Goal: Task Accomplishment & Management: Manage account settings

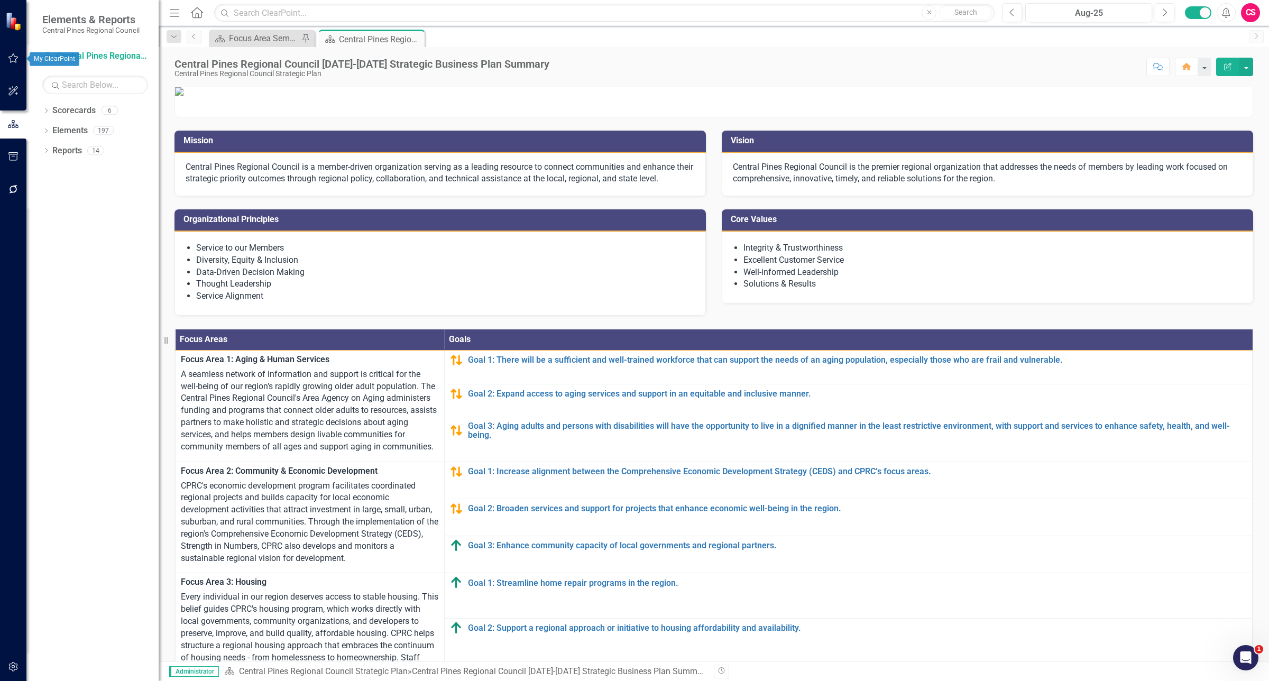
click at [17, 63] on button "button" at bounding box center [14, 59] width 24 height 22
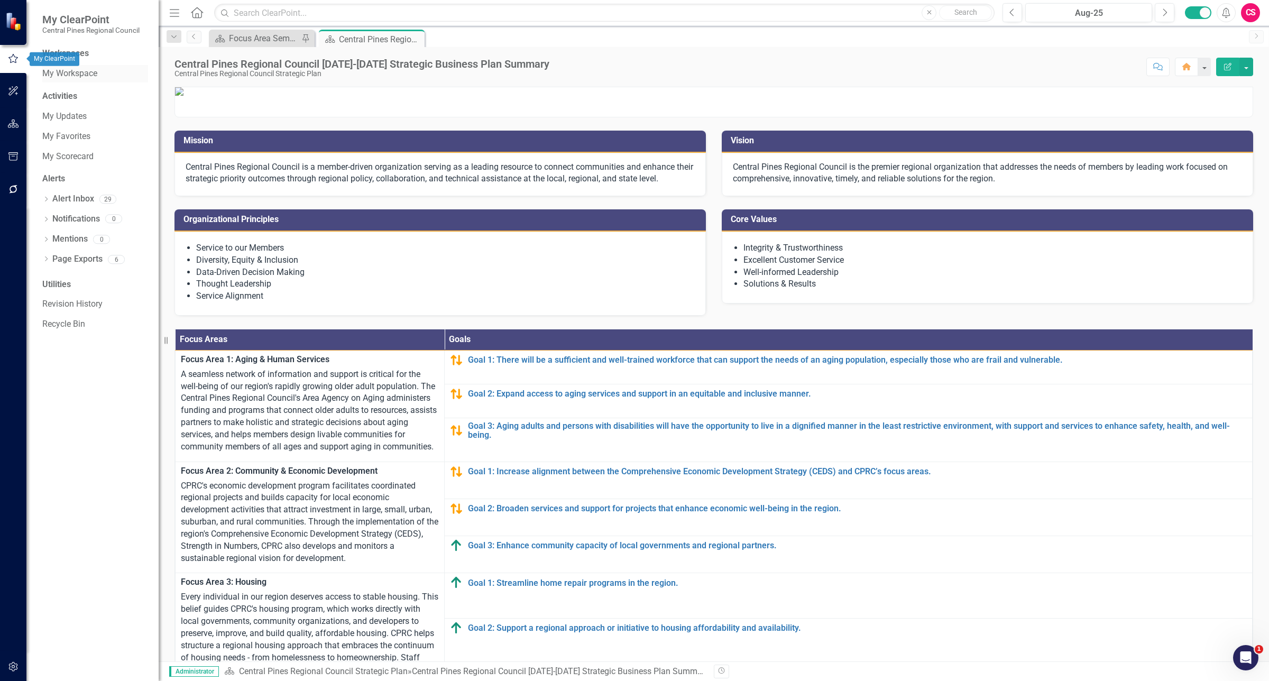
click at [86, 77] on link "My Workspace" at bounding box center [95, 74] width 106 height 12
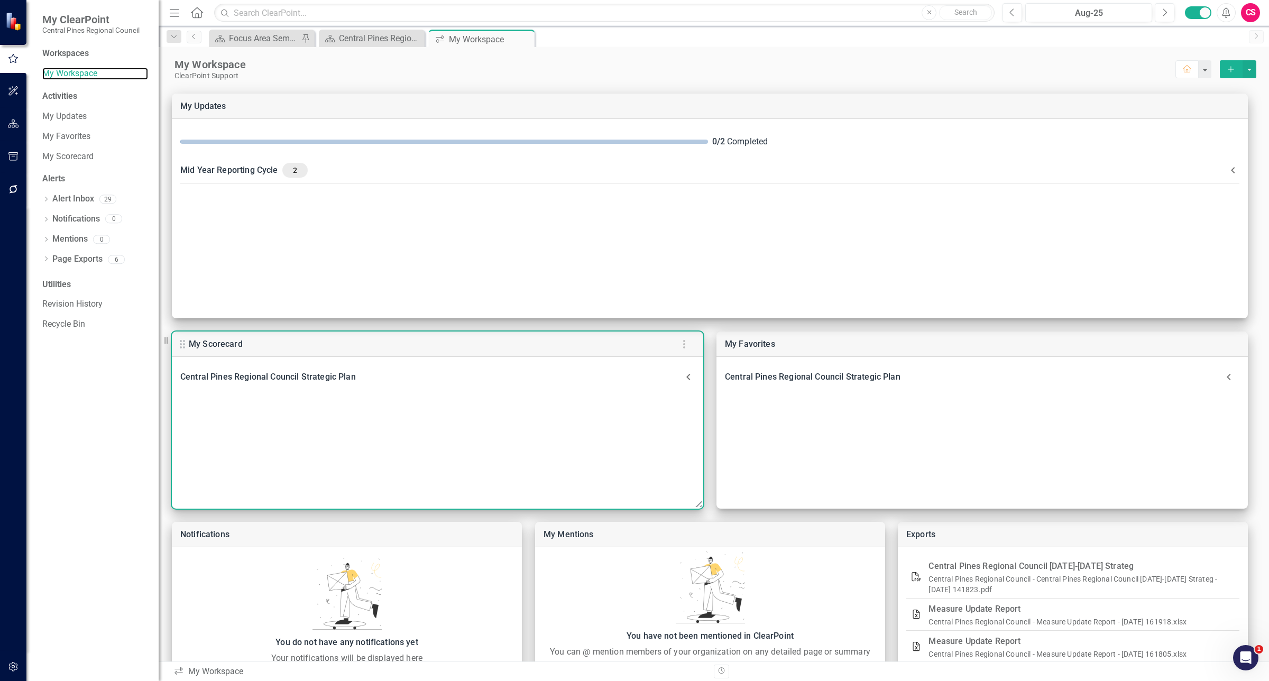
scroll to position [51, 0]
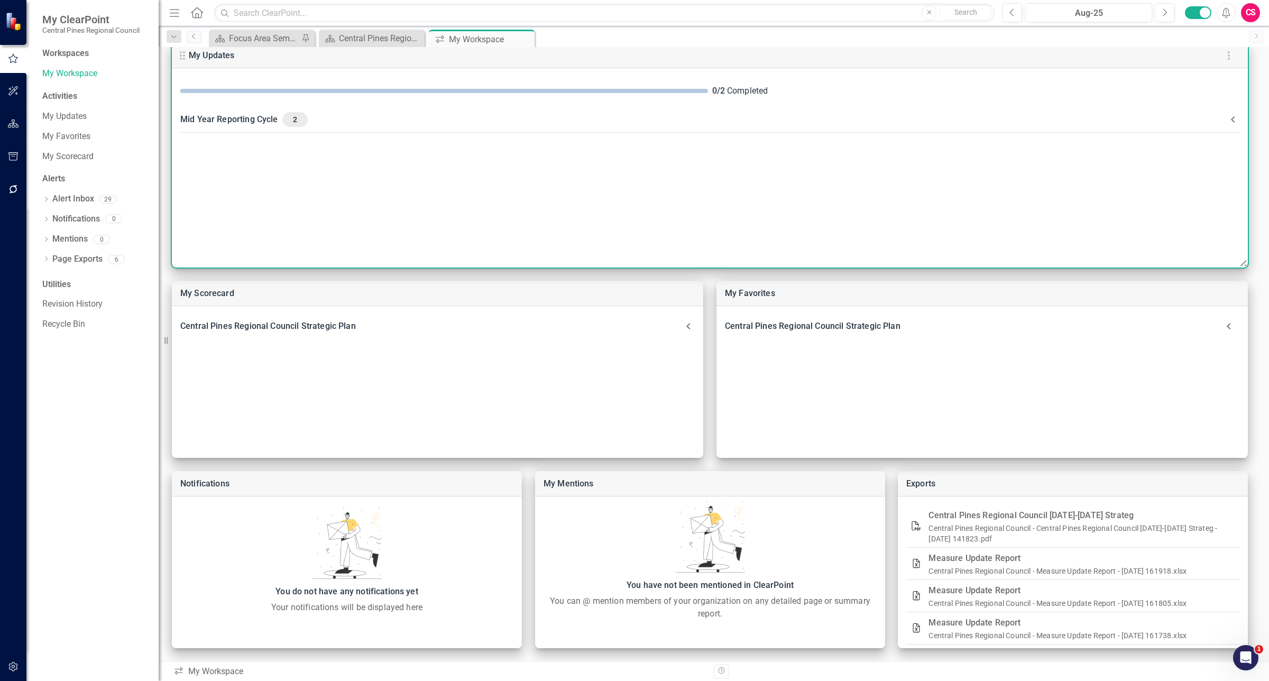
click at [247, 120] on div "Mid Year Reporting Cycle 2" at bounding box center [703, 119] width 1047 height 15
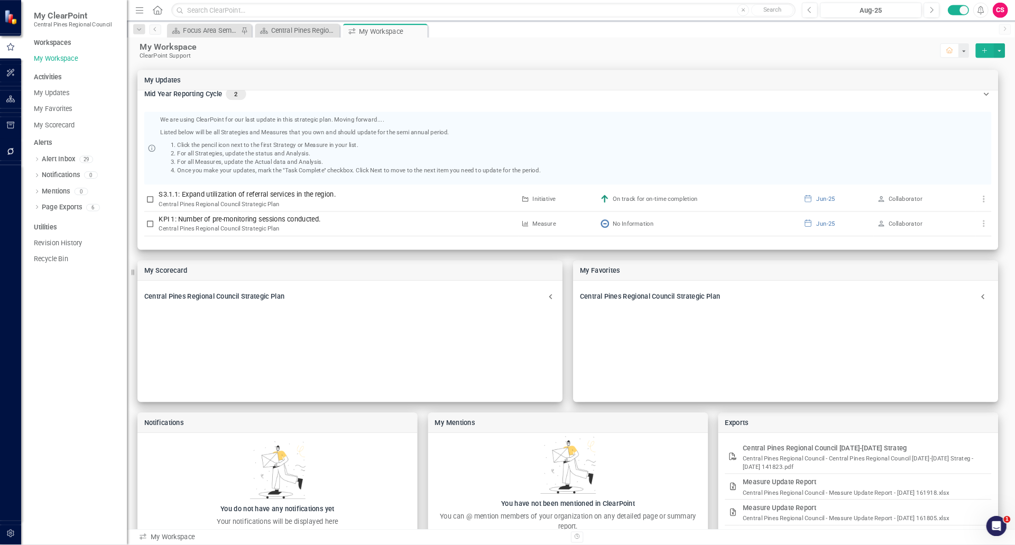
scroll to position [0, 0]
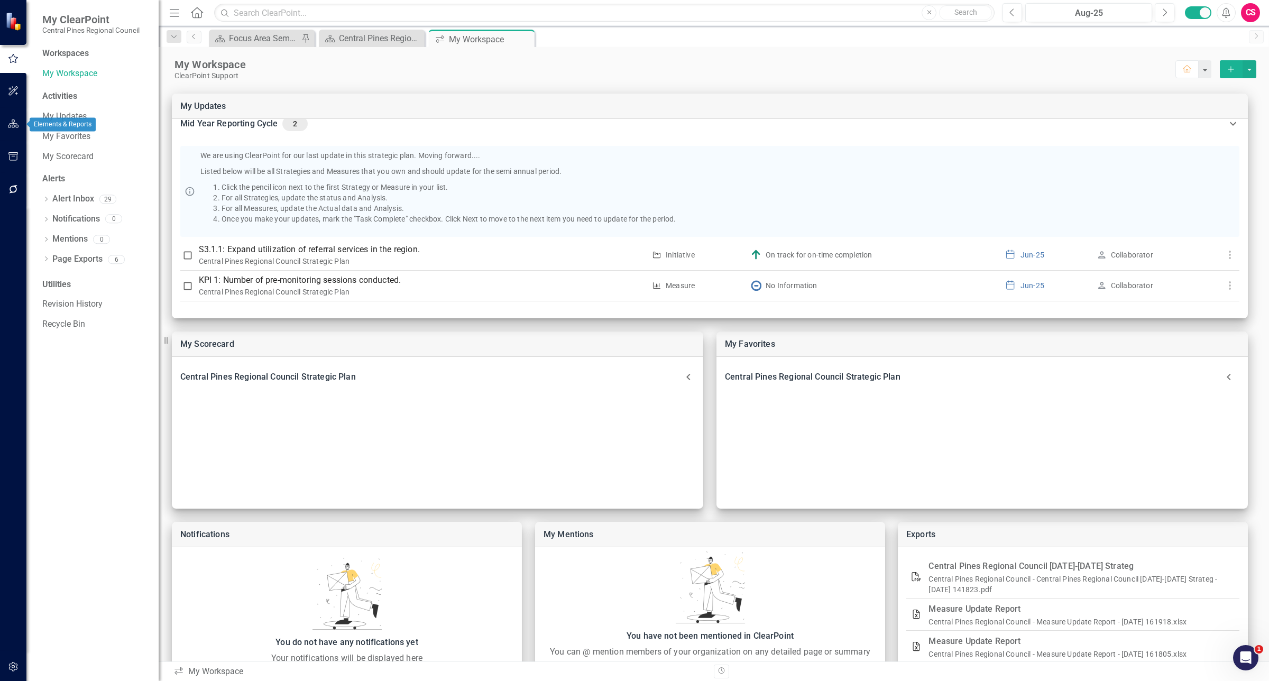
click at [10, 121] on icon "button" at bounding box center [13, 124] width 11 height 8
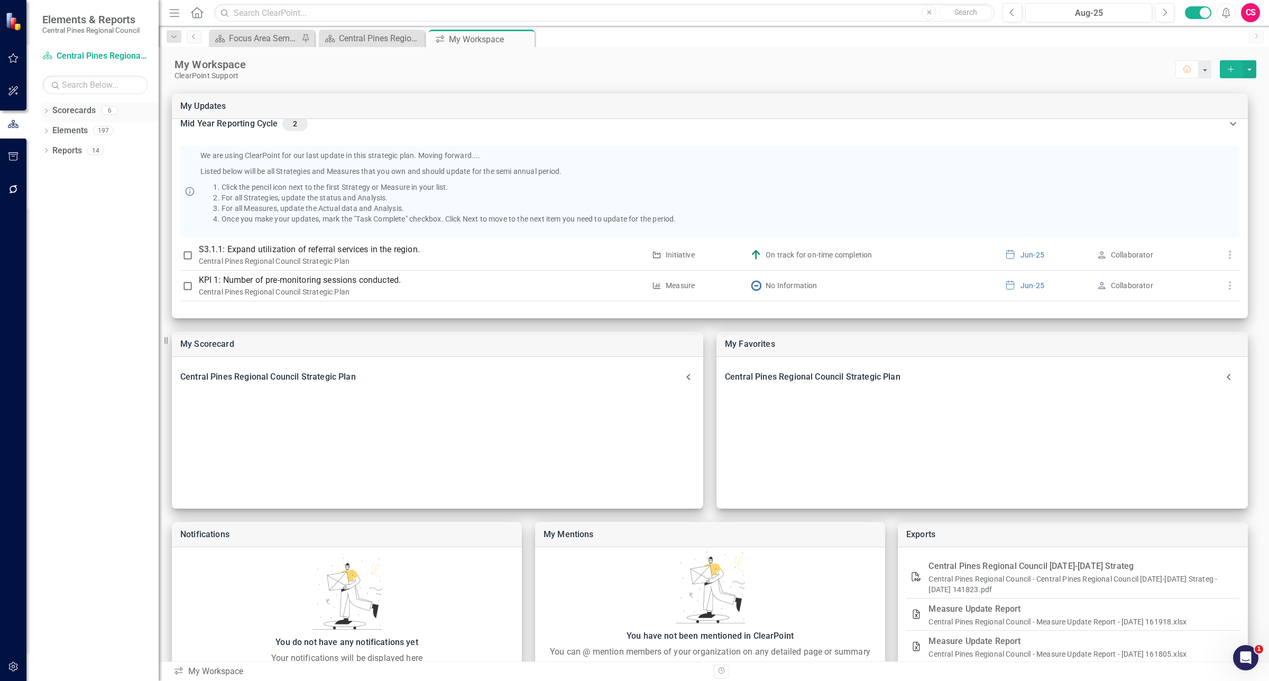
click at [75, 113] on link "Scorecards" at bounding box center [73, 111] width 43 height 12
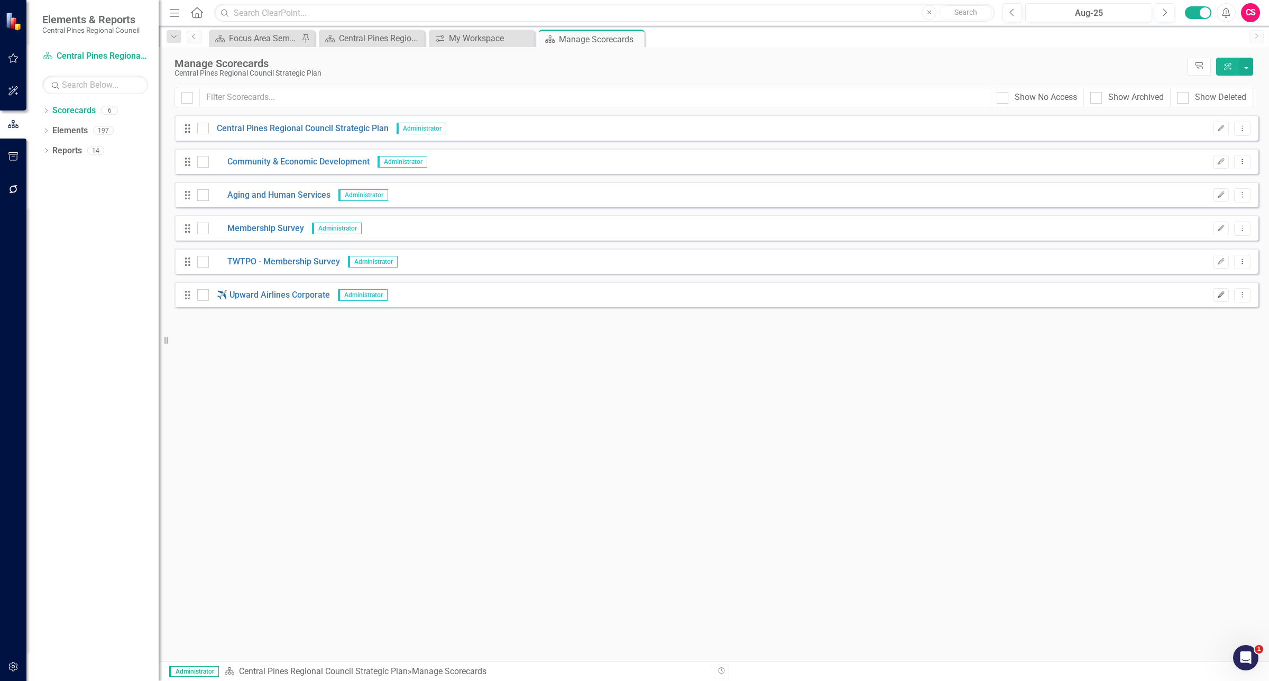
click at [1221, 298] on button "Edit" at bounding box center [1221, 295] width 15 height 14
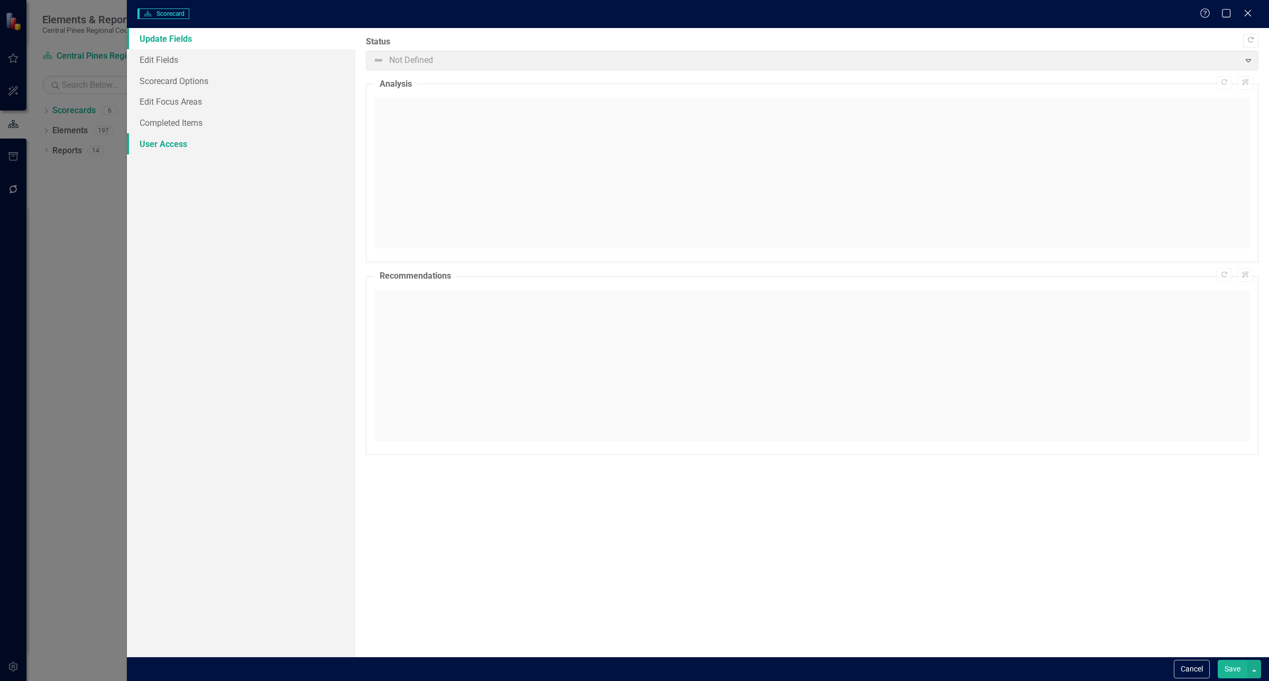
click at [164, 144] on link "User Access" at bounding box center [241, 143] width 228 height 21
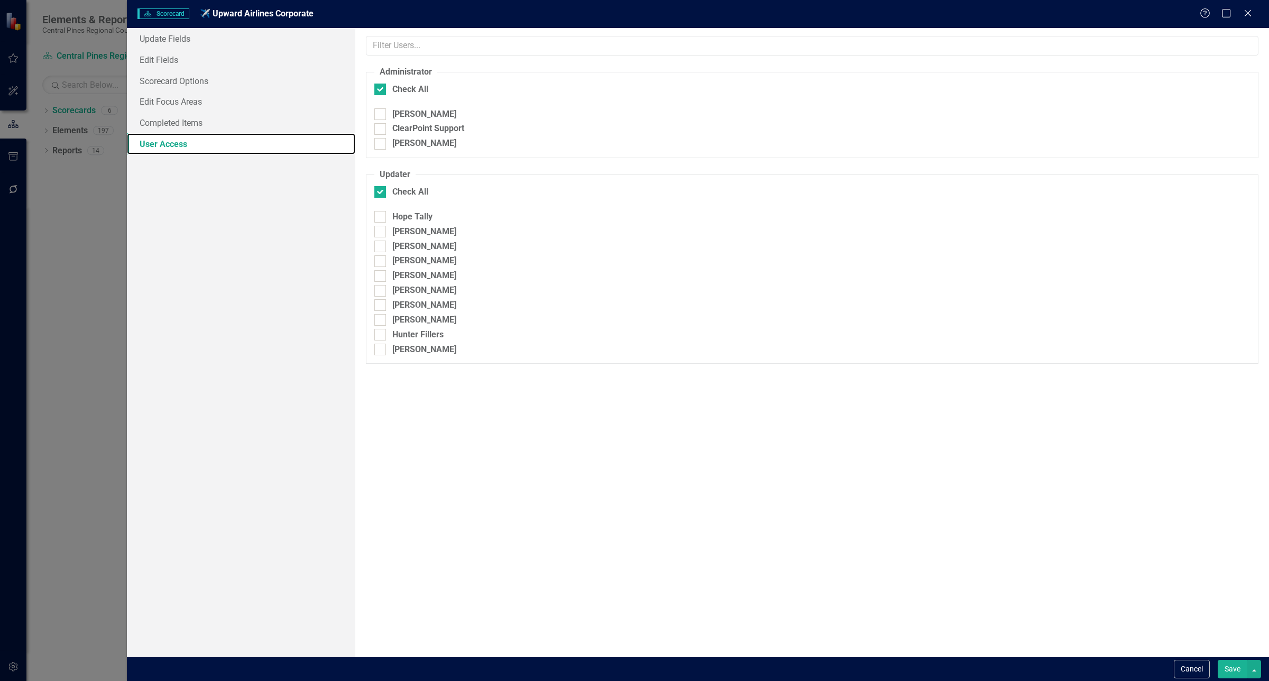
checkbox input "false"
click at [1229, 667] on button "Save" at bounding box center [1233, 669] width 30 height 19
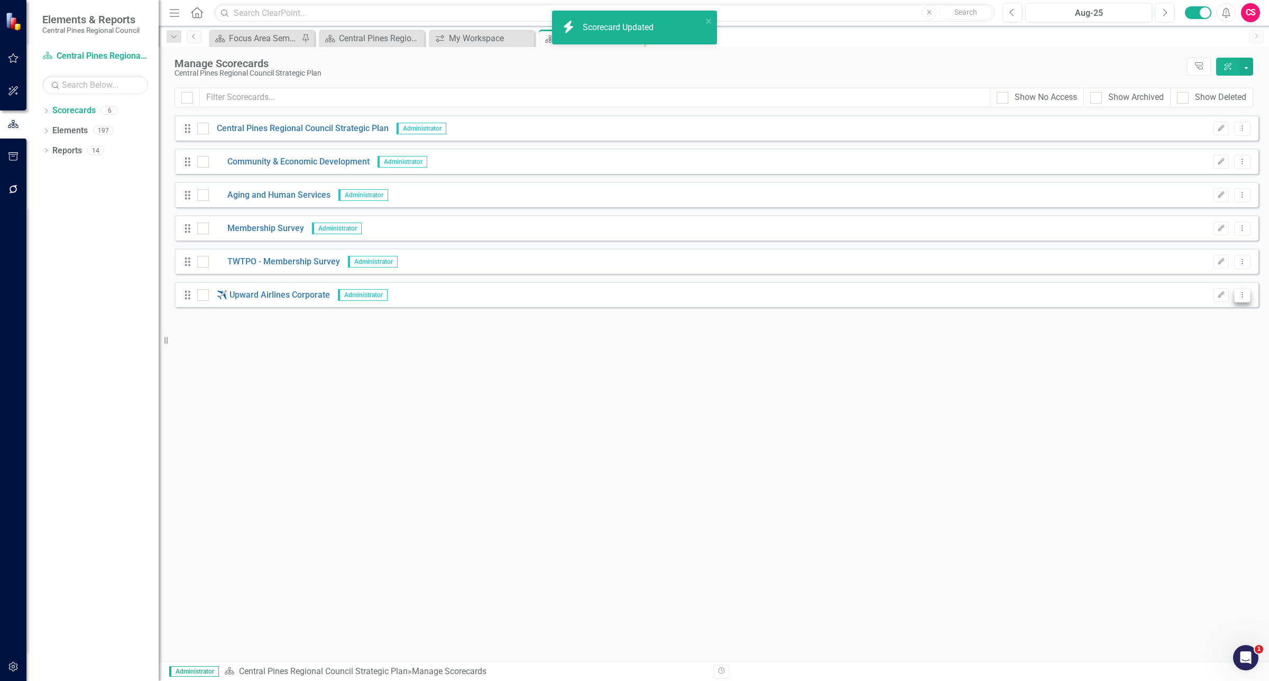
click at [1248, 294] on button "Dropdown Menu" at bounding box center [1242, 295] width 16 height 14
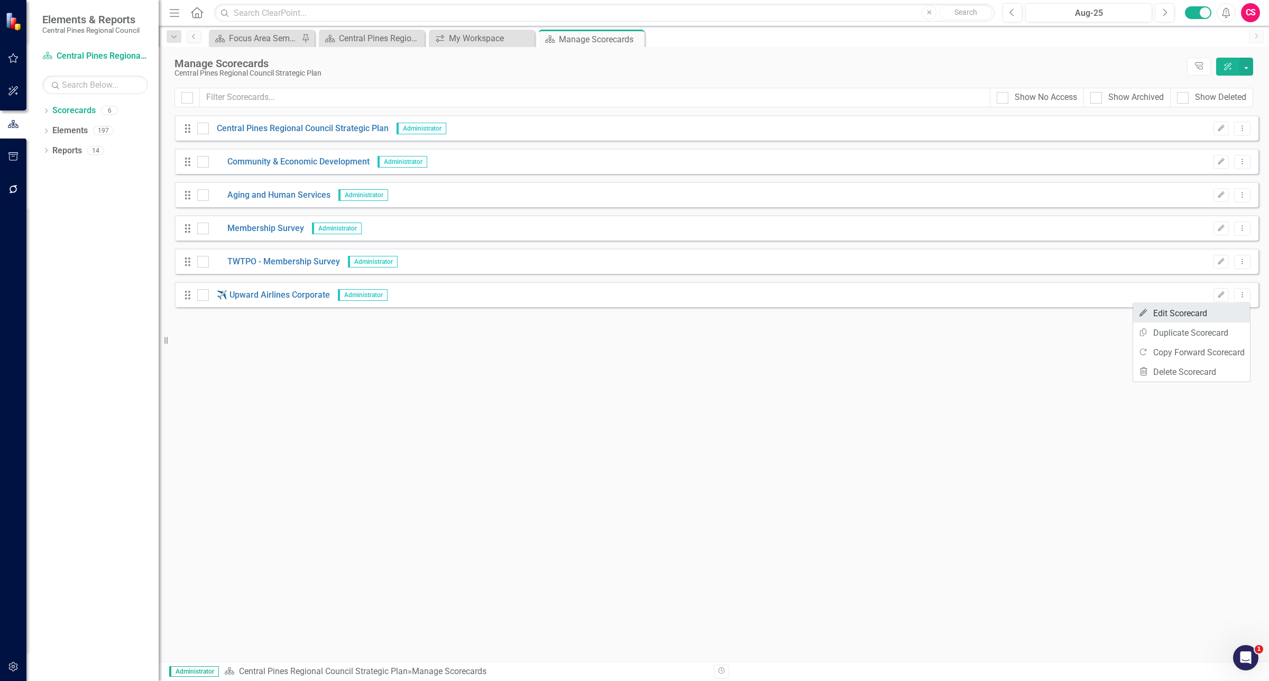
click at [1198, 315] on link "Edit Edit Scorecard" at bounding box center [1191, 314] width 117 height 20
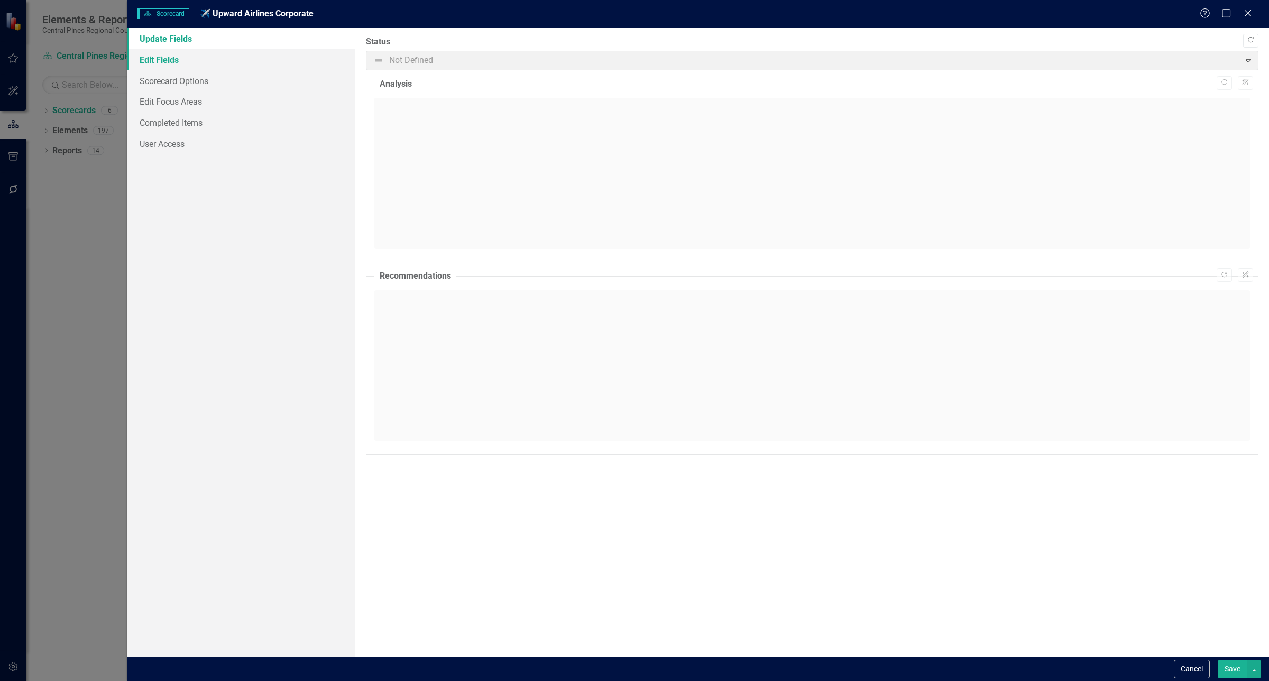
click at [188, 62] on link "Edit Fields" at bounding box center [241, 59] width 228 height 21
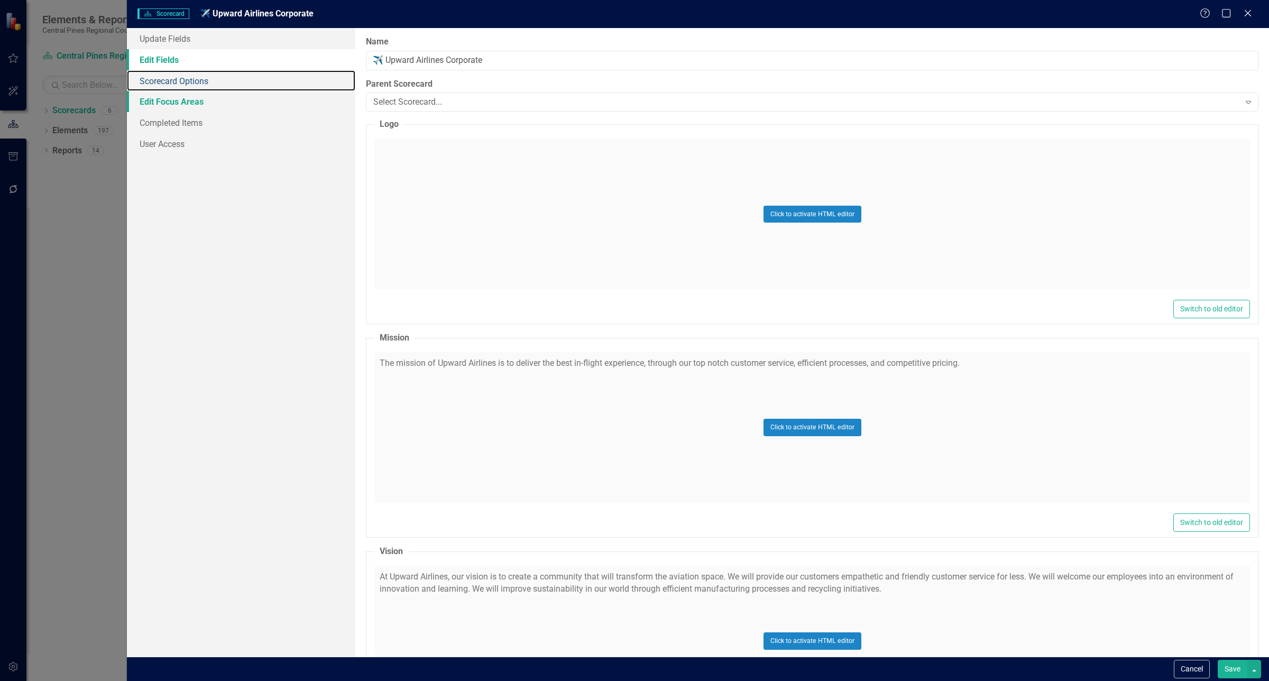
click at [197, 82] on link "Scorecard Options" at bounding box center [241, 80] width 228 height 21
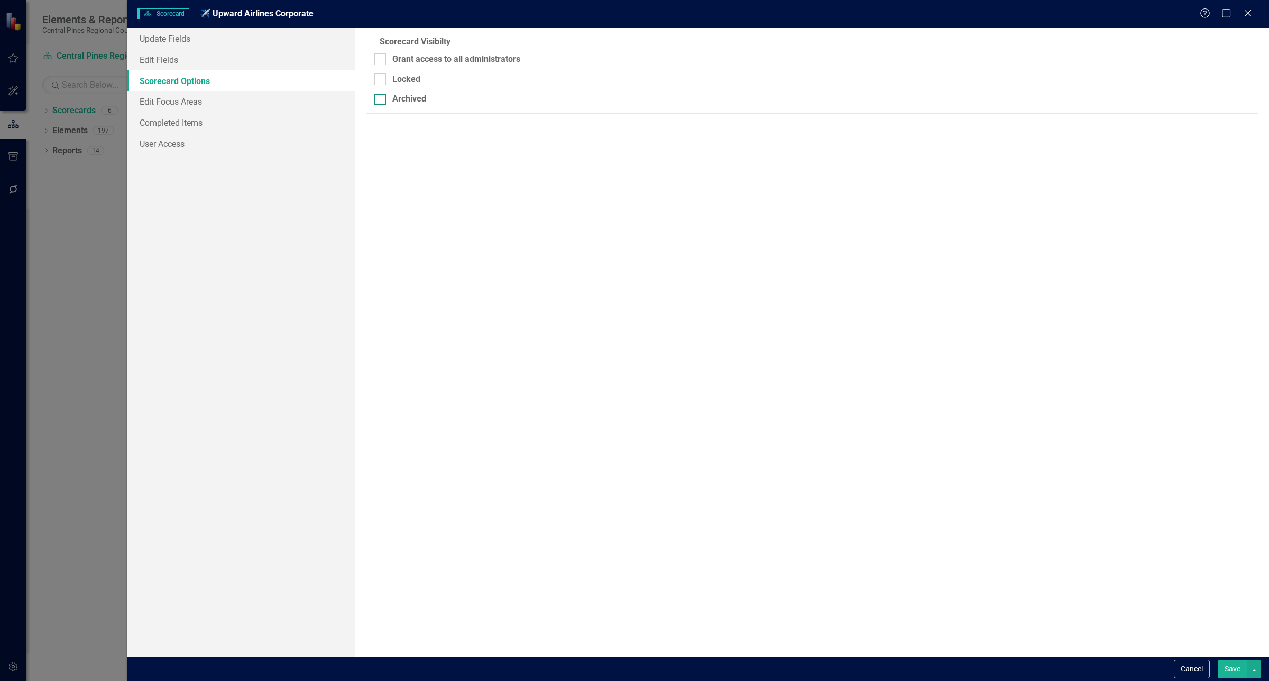
click at [397, 99] on div "Archived" at bounding box center [409, 99] width 34 height 12
click at [381, 99] on input "Archived" at bounding box center [377, 97] width 7 height 7
checkbox input "true"
click at [1231, 667] on button "Save" at bounding box center [1233, 669] width 30 height 19
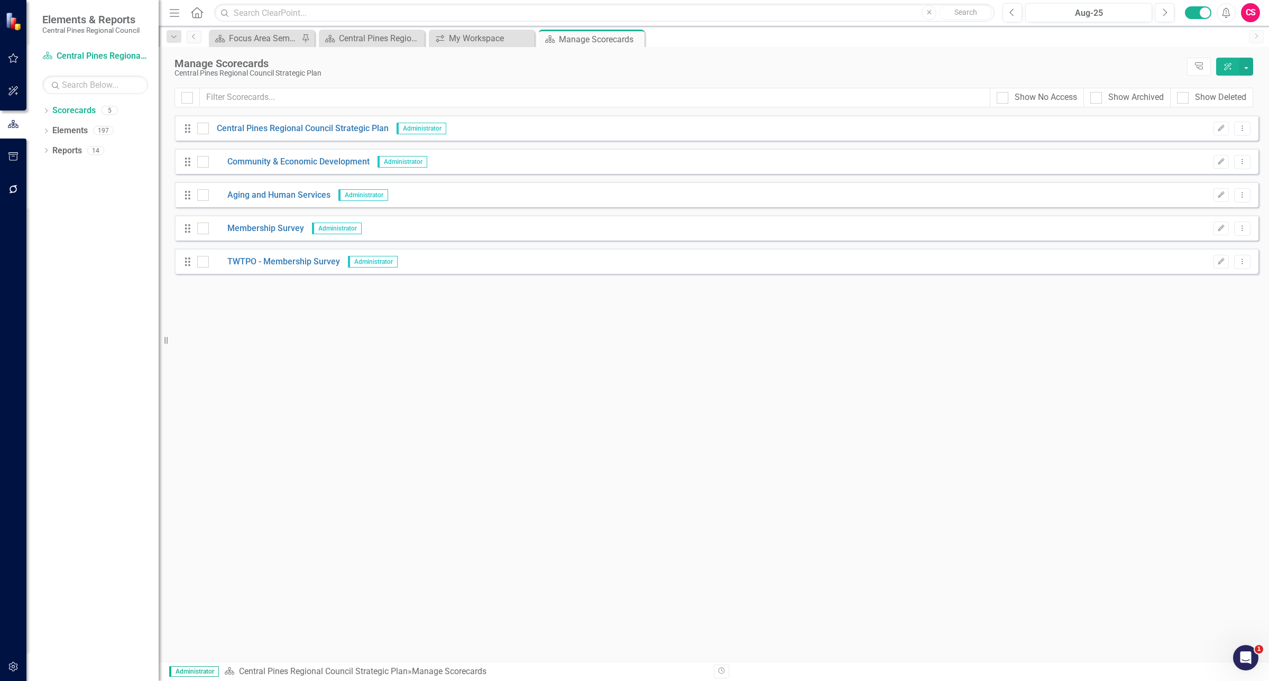
click at [193, 13] on icon at bounding box center [197, 12] width 12 height 11
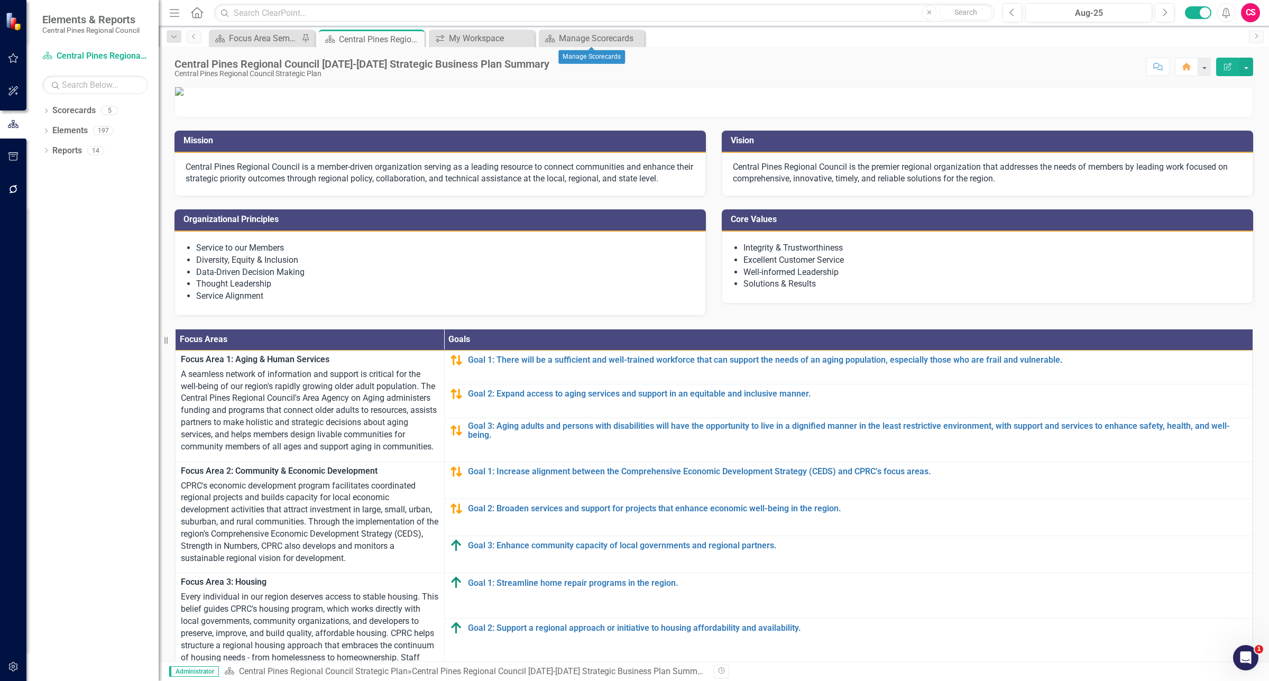
drag, startPoint x: 633, startPoint y: 39, endPoint x: 484, endPoint y: 143, distance: 181.9
click at [0, 0] on icon "Close" at bounding box center [0, 0] width 0 height 0
click at [14, 160] on icon "button" at bounding box center [13, 156] width 10 height 8
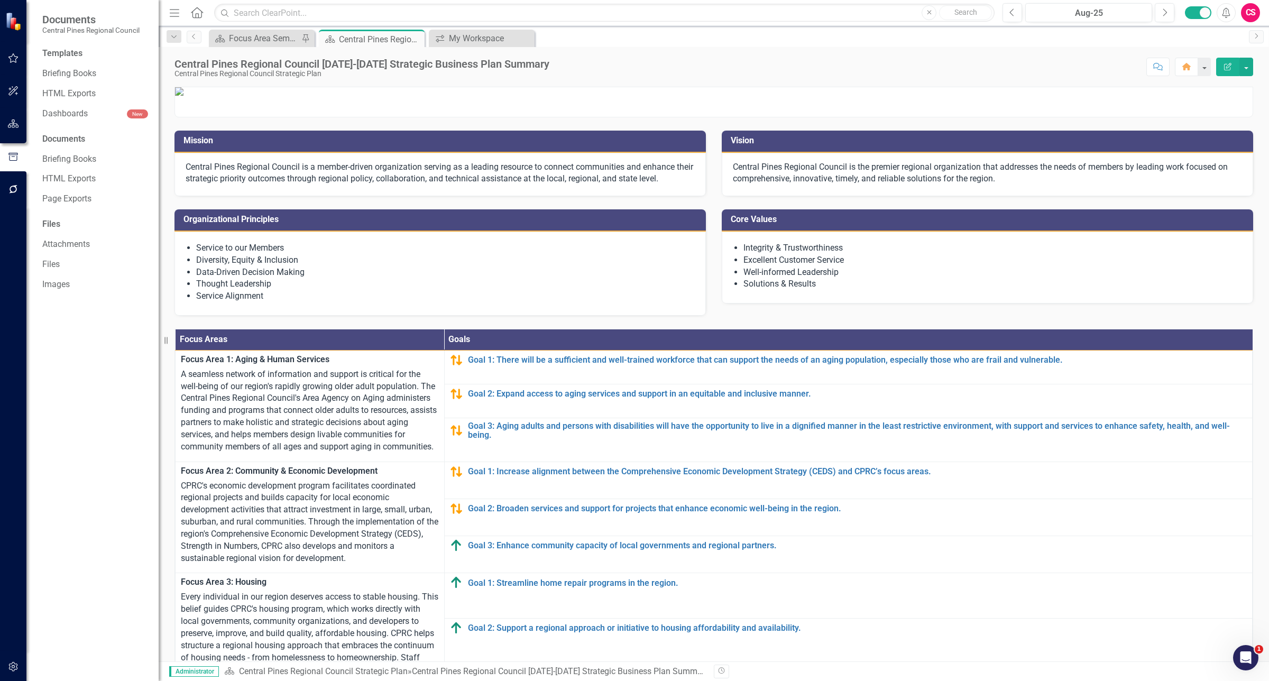
click at [10, 126] on button "button" at bounding box center [14, 124] width 24 height 22
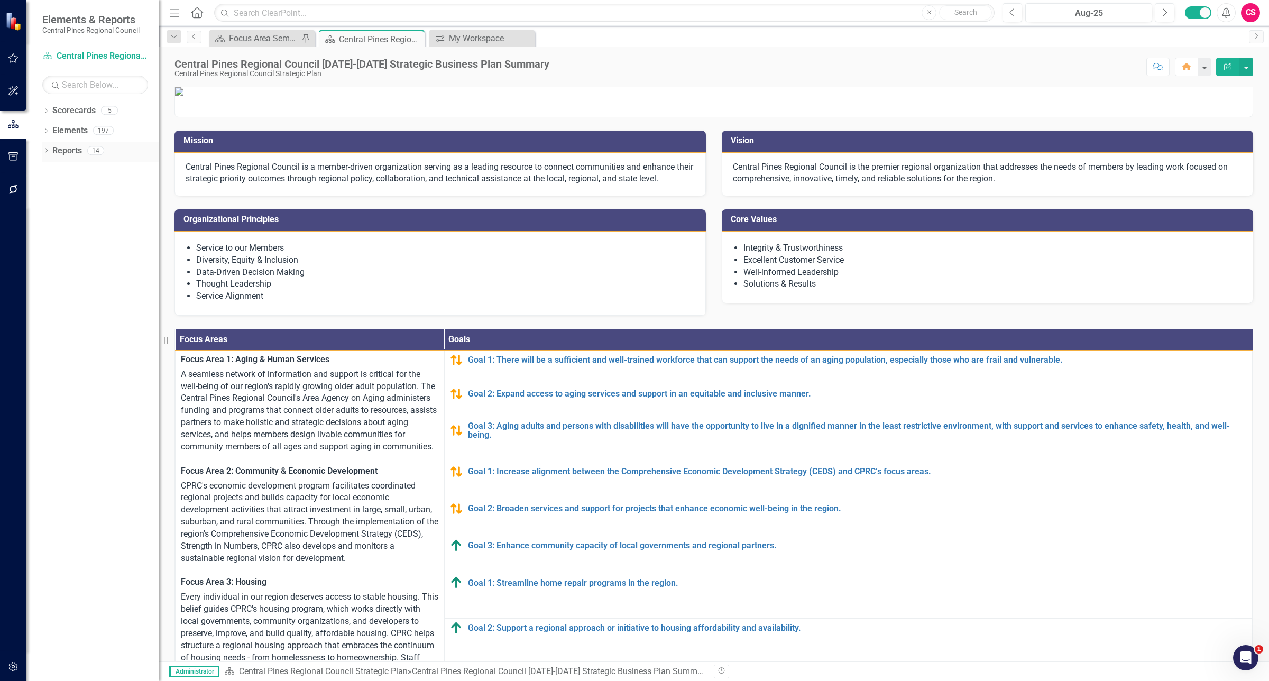
click at [48, 156] on div "Dropdown" at bounding box center [45, 152] width 7 height 9
click at [60, 209] on div "Focus Area Semi Annual Updates" at bounding box center [107, 208] width 103 height 10
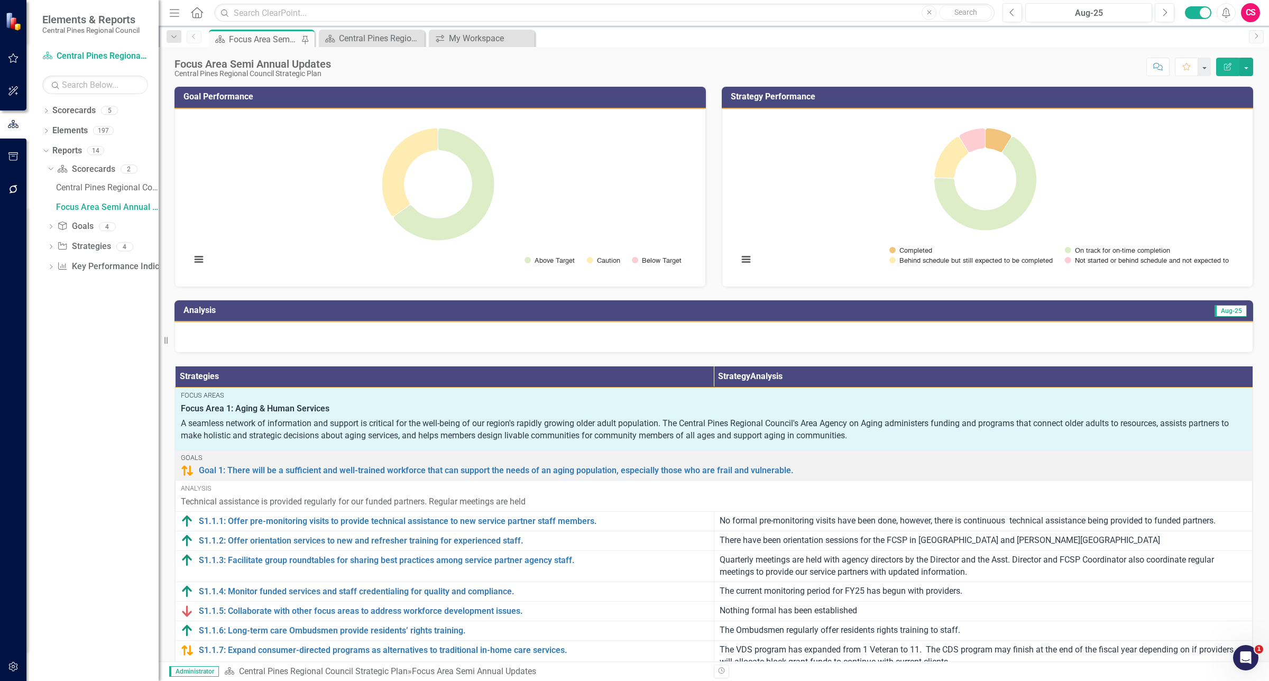
click at [191, 13] on icon "Home" at bounding box center [197, 12] width 14 height 11
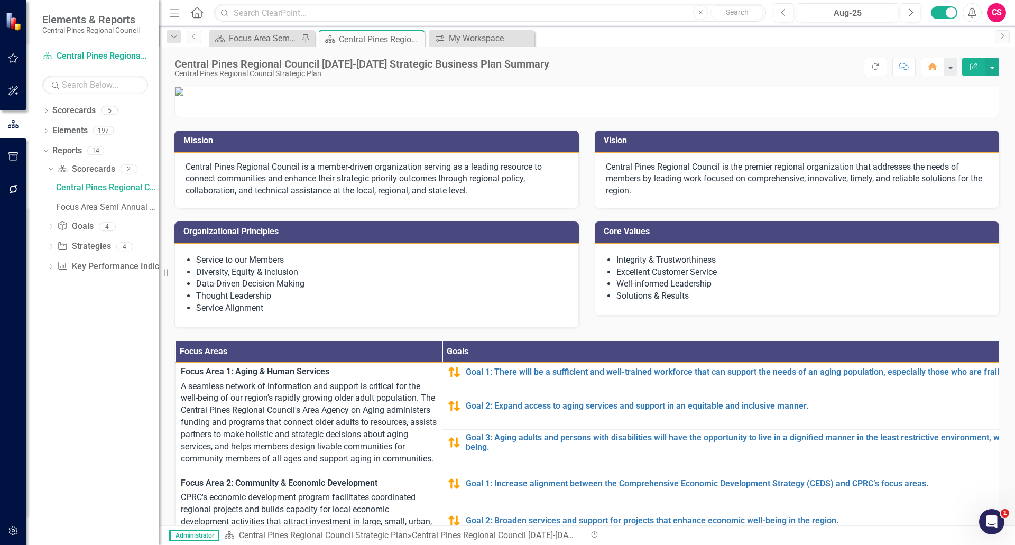
click at [998, 16] on div "CS" at bounding box center [996, 12] width 19 height 19
click at [793, 96] on p at bounding box center [587, 91] width 824 height 8
click at [971, 13] on icon "Alerts" at bounding box center [972, 12] width 11 height 11
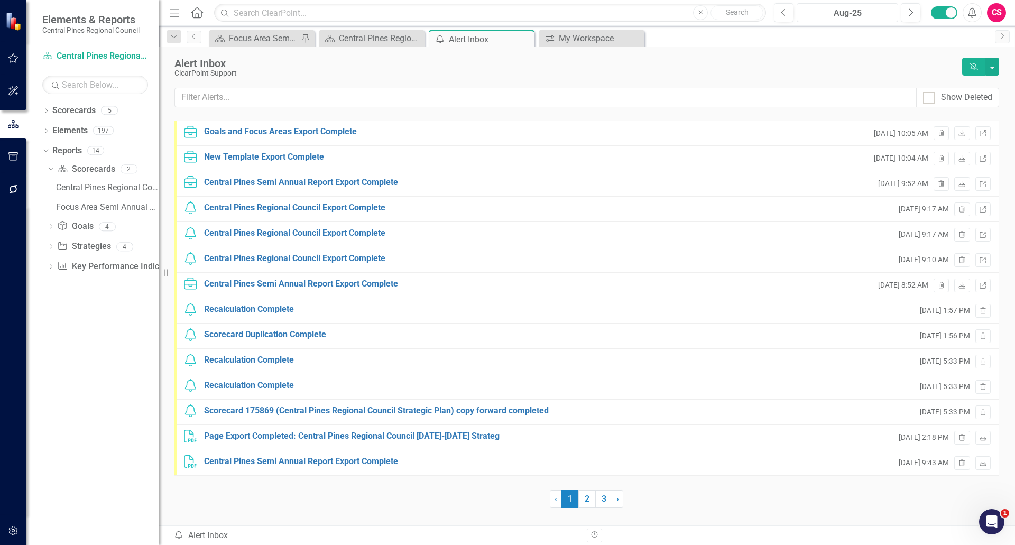
click at [866, 15] on div "Aug-25" at bounding box center [848, 13] width 94 height 13
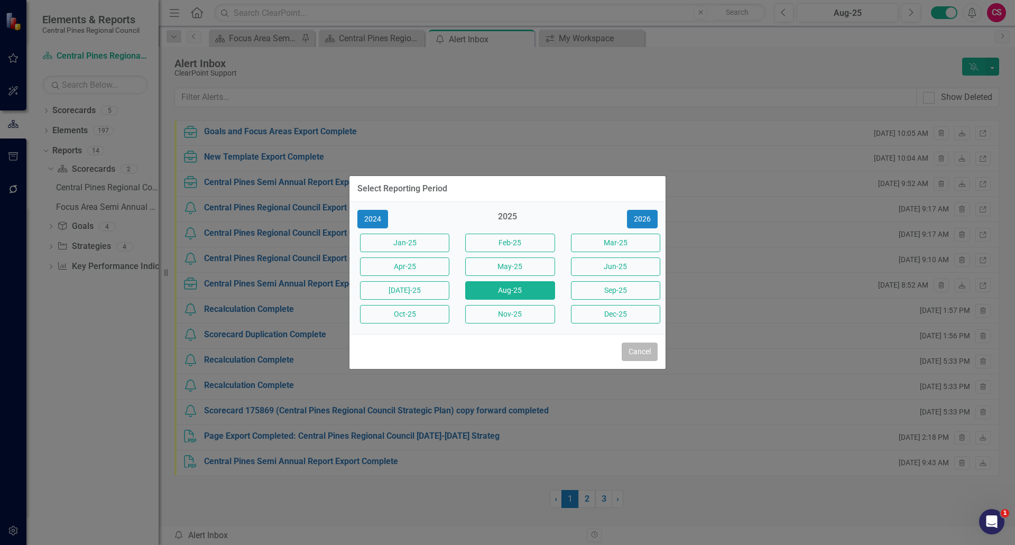
click at [646, 347] on button "Cancel" at bounding box center [640, 352] width 36 height 19
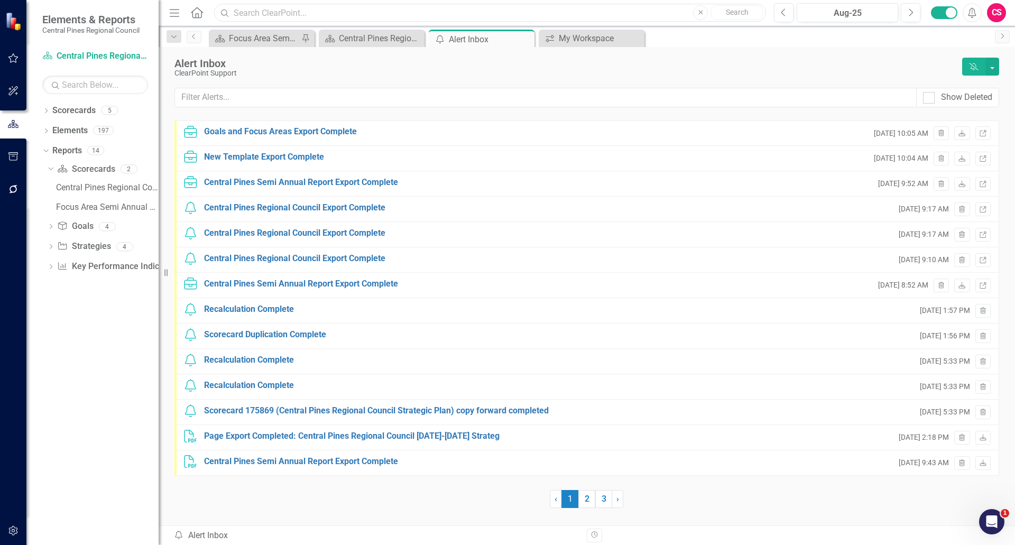
click at [259, 13] on input "text" at bounding box center [490, 13] width 552 height 19
click at [198, 13] on icon "Home" at bounding box center [197, 12] width 14 height 11
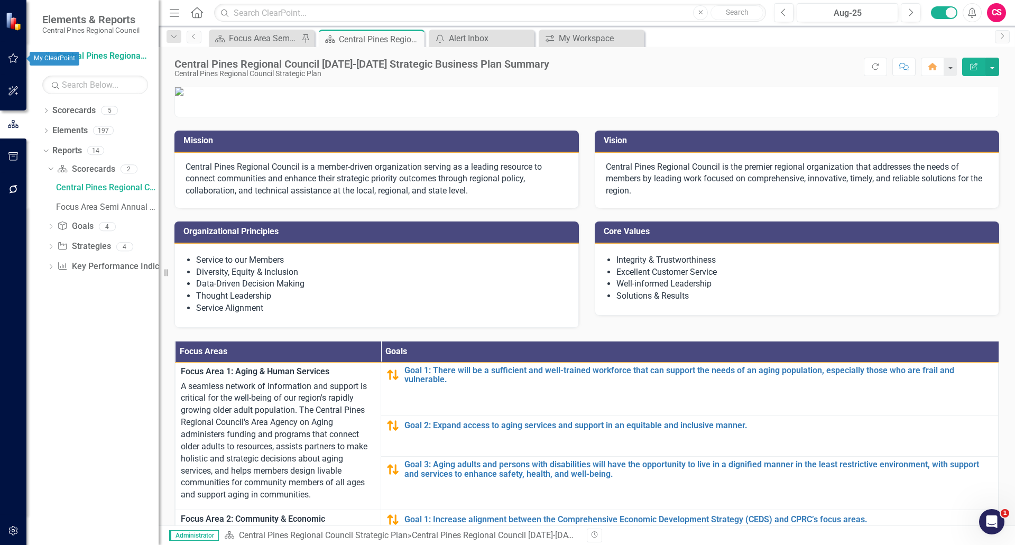
click at [10, 58] on icon "button" at bounding box center [13, 58] width 11 height 8
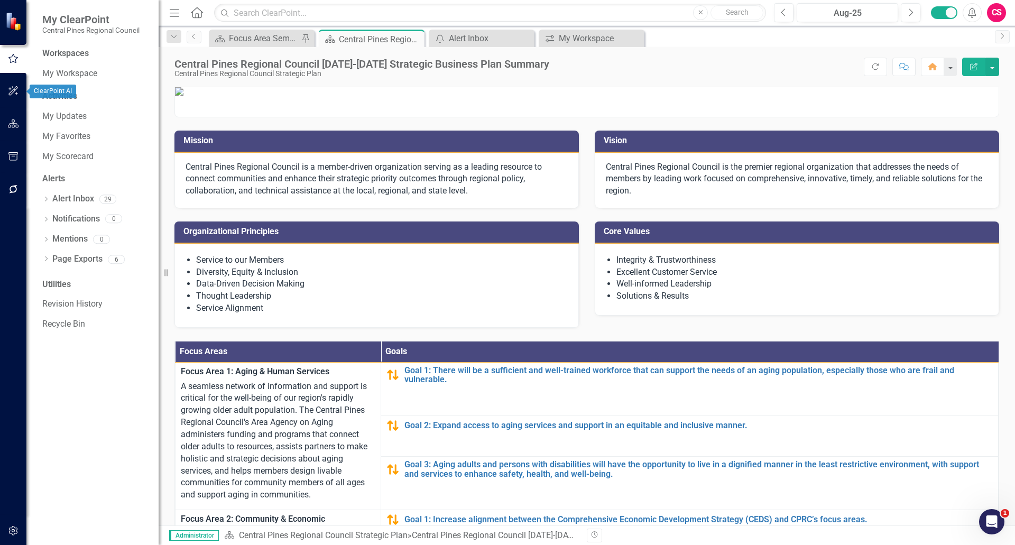
click at [12, 96] on button "button" at bounding box center [14, 91] width 24 height 22
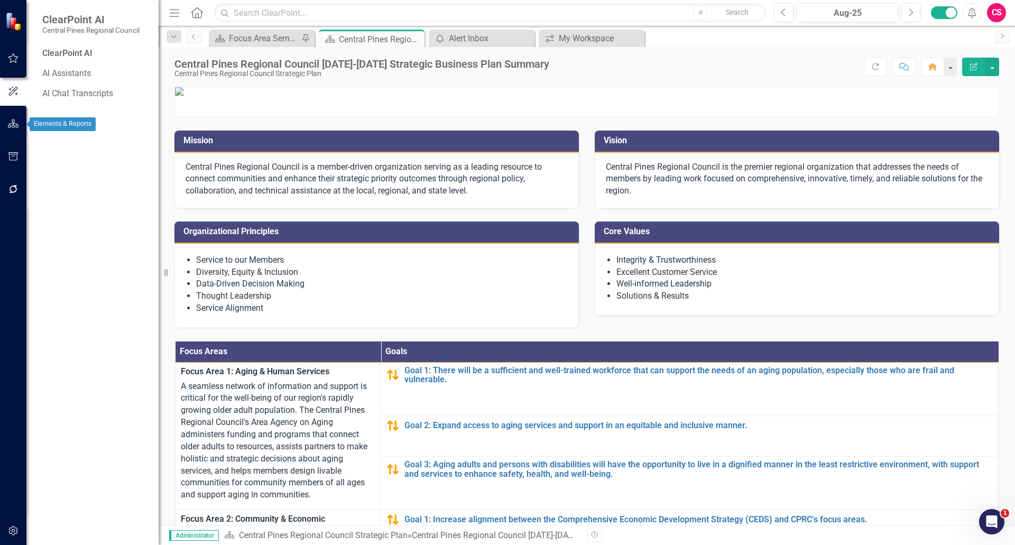
click at [15, 123] on icon "button" at bounding box center [13, 124] width 11 height 8
click at [45, 112] on icon "Dropdown" at bounding box center [45, 112] width 7 height 6
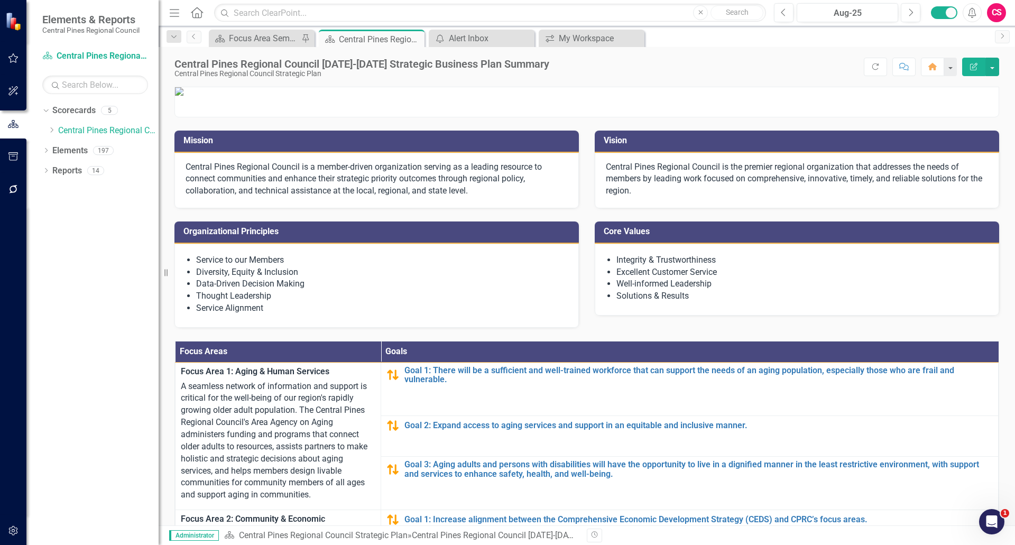
drag, startPoint x: 51, startPoint y: 131, endPoint x: 43, endPoint y: 130, distance: 8.6
click at [51, 131] on icon "Dropdown" at bounding box center [52, 130] width 8 height 6
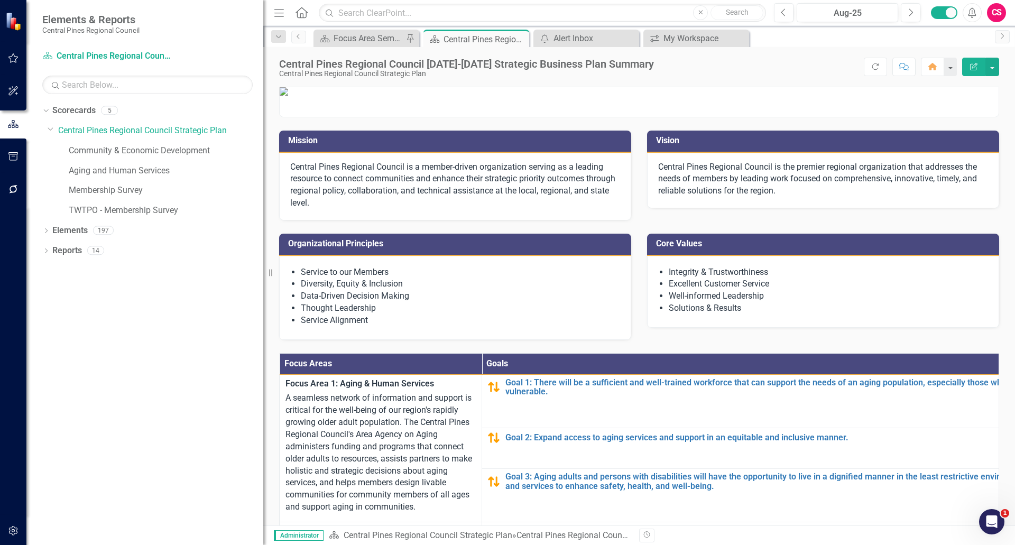
drag, startPoint x: 162, startPoint y: 109, endPoint x: 263, endPoint y: 114, distance: 101.7
click at [263, 114] on div "Resize" at bounding box center [267, 272] width 8 height 545
click at [48, 230] on icon "Dropdown" at bounding box center [45, 232] width 7 height 6
click at [49, 253] on icon "Dropdown" at bounding box center [51, 252] width 7 height 6
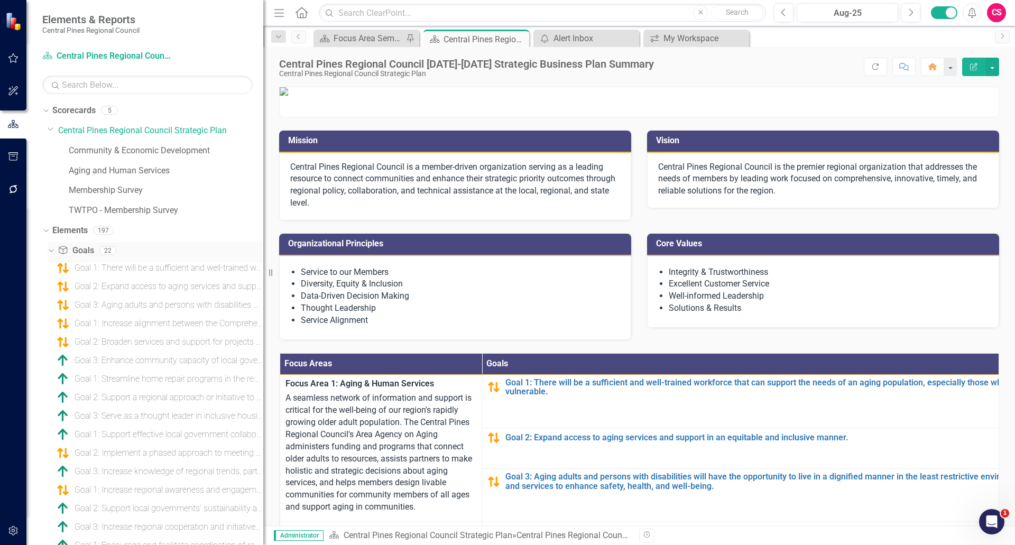
click at [51, 253] on icon "Dropdown" at bounding box center [50, 249] width 6 height 7
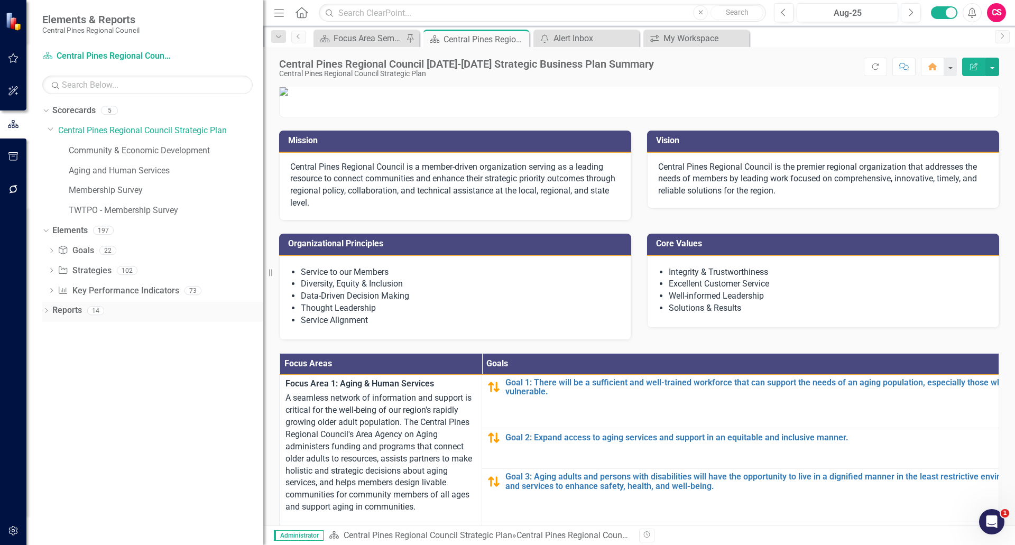
click at [44, 310] on icon "Dropdown" at bounding box center [45, 312] width 7 height 6
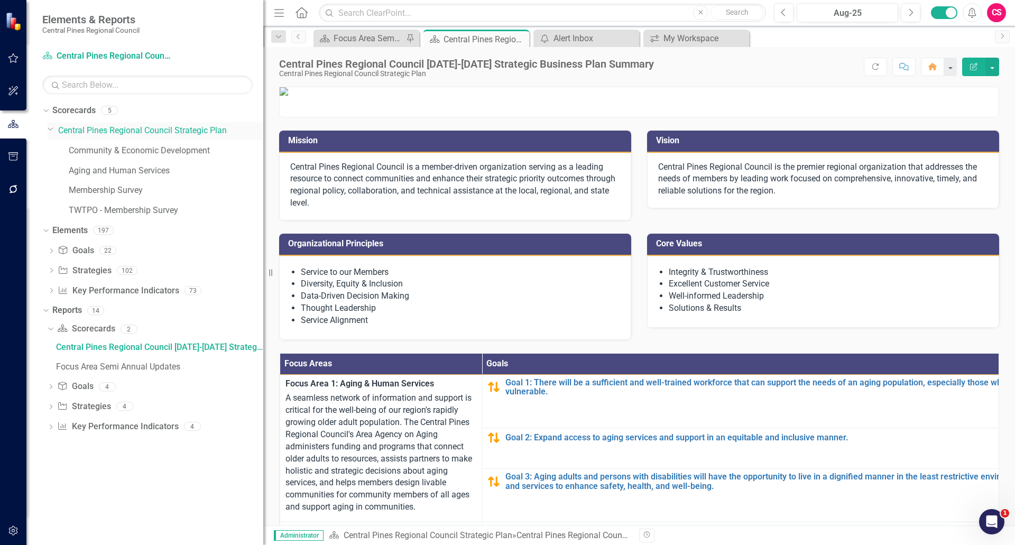
click at [49, 129] on icon at bounding box center [50, 129] width 5 height 3
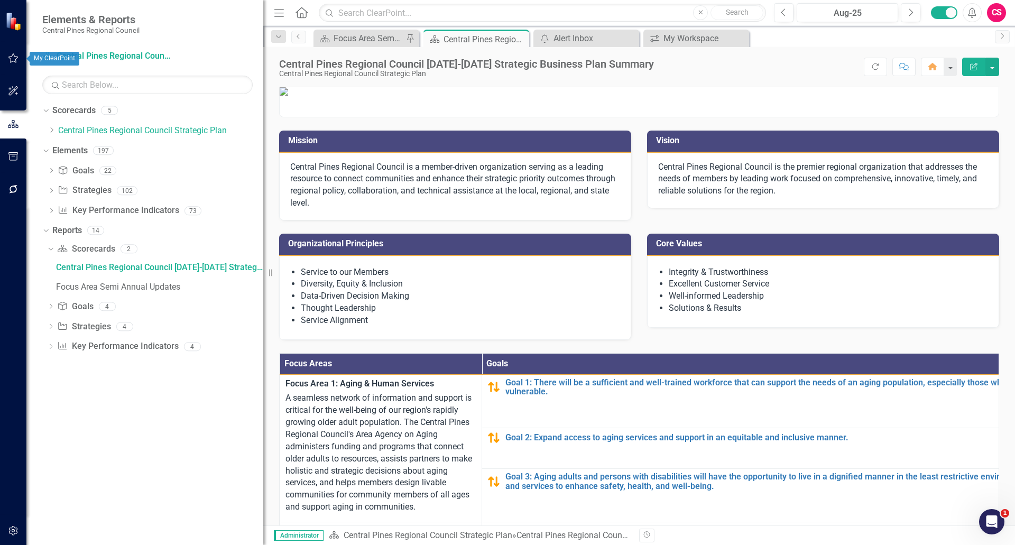
click at [11, 61] on icon "button" at bounding box center [13, 58] width 10 height 10
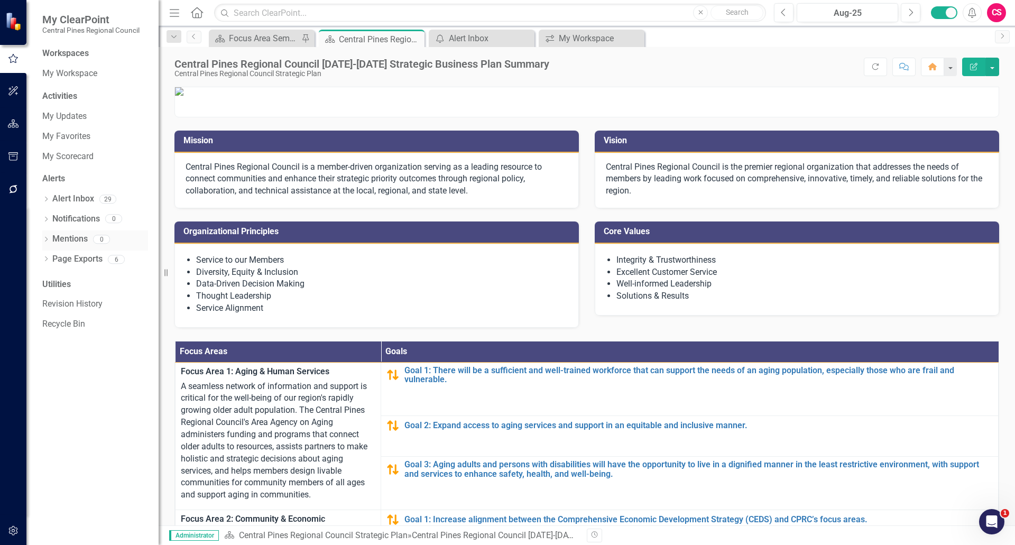
drag, startPoint x: 272, startPoint y: 271, endPoint x: 144, endPoint y: 241, distance: 131.5
click at [144, 241] on div "My ClearPoint Central Pines Regional Council Workspaces My Workspace Activities…" at bounding box center [79, 272] width 159 height 545
click at [61, 77] on link "My Workspace" at bounding box center [95, 74] width 106 height 12
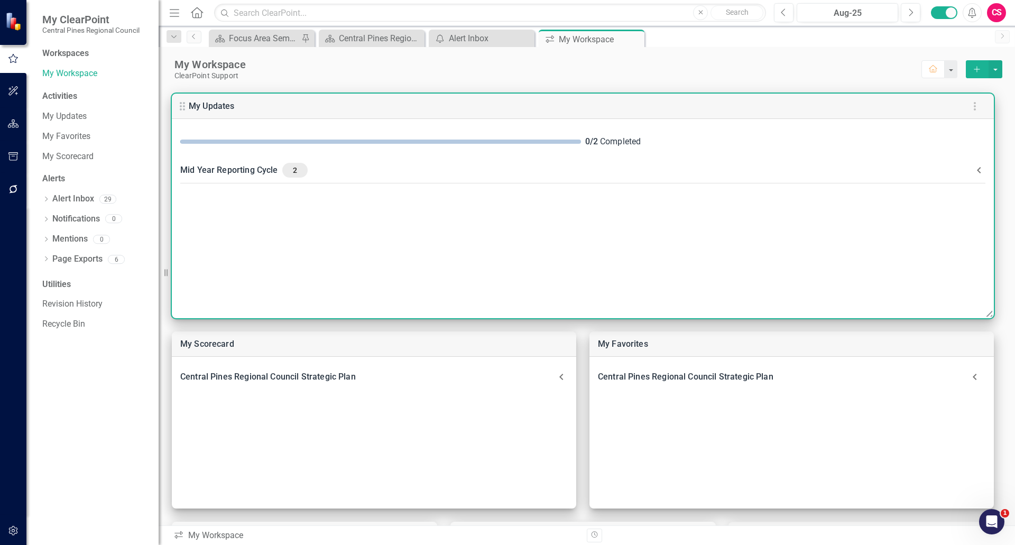
click at [238, 171] on div "Mid Year Reporting Cycle 2" at bounding box center [576, 170] width 793 height 15
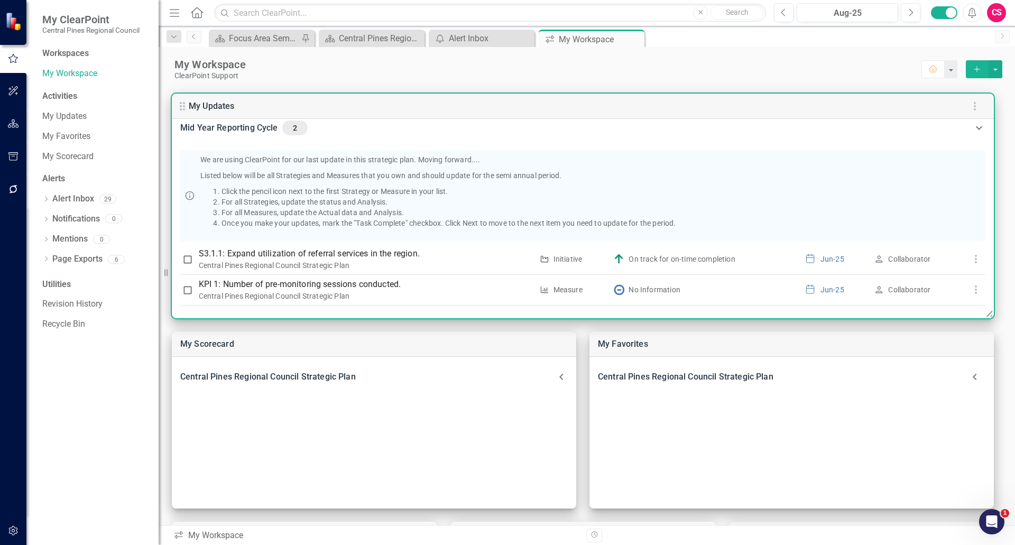
scroll to position [51, 0]
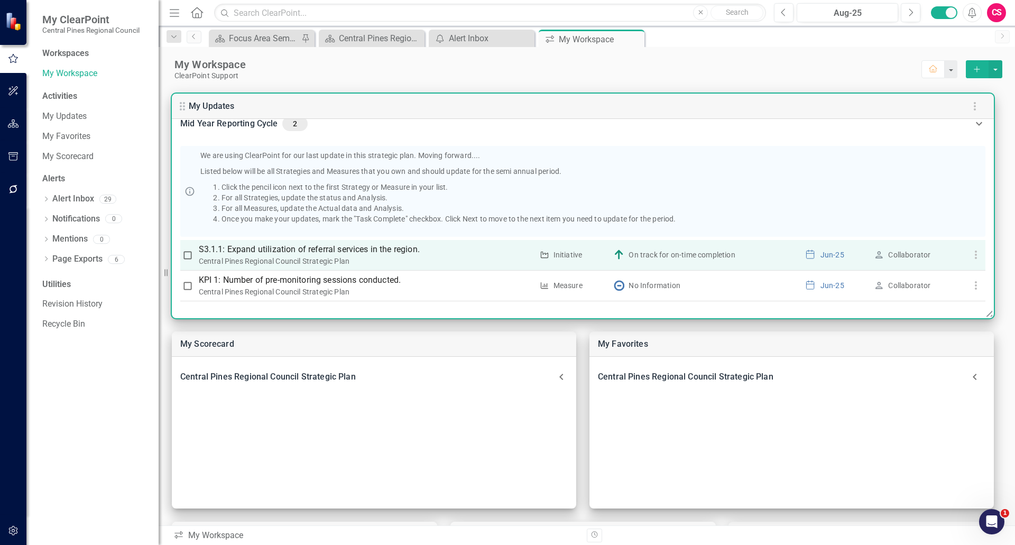
click at [365, 249] on p "S3.1.1: Expand utilization of referral services in the region." at bounding box center [366, 249] width 334 height 13
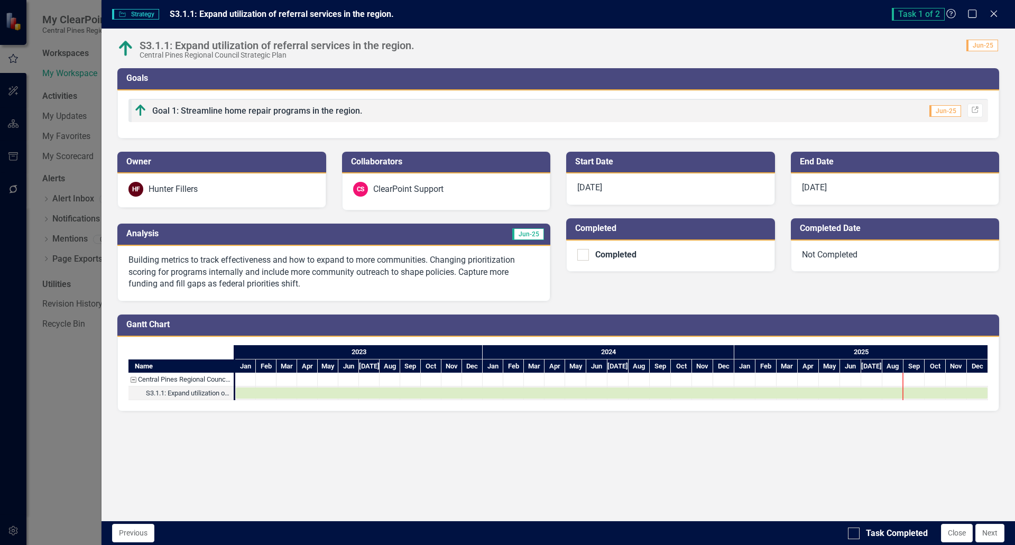
click at [341, 278] on p "Building metrics to track effectiveness and how to expand to more communities. …" at bounding box center [334, 272] width 411 height 36
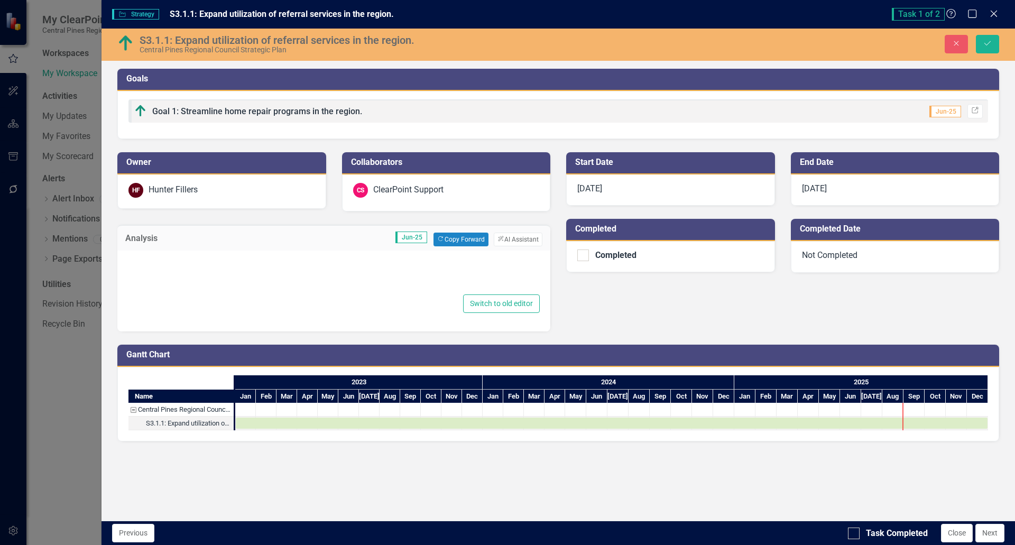
type textarea "<p>Building metrics to track effectiveness and how to expand to more communitie…"
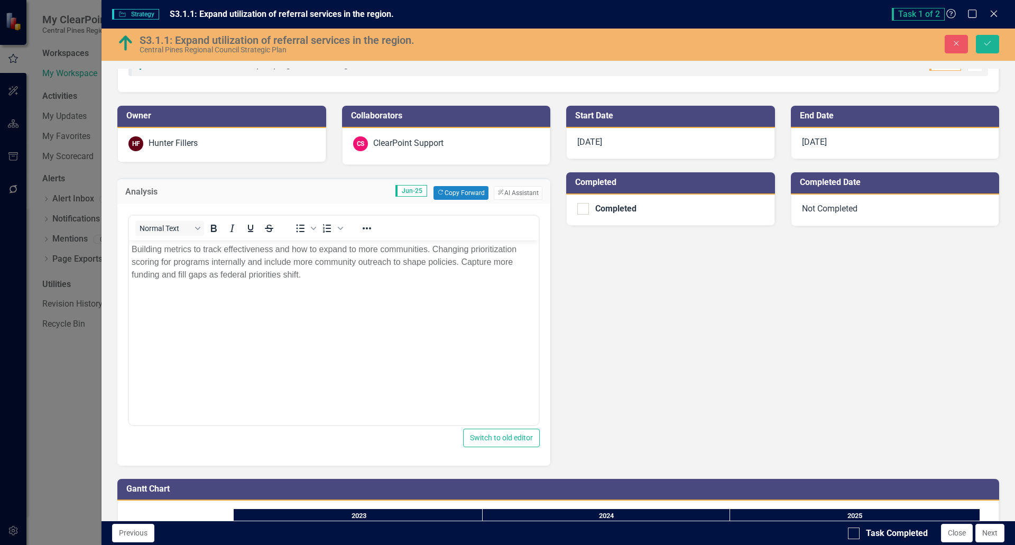
scroll to position [6, 0]
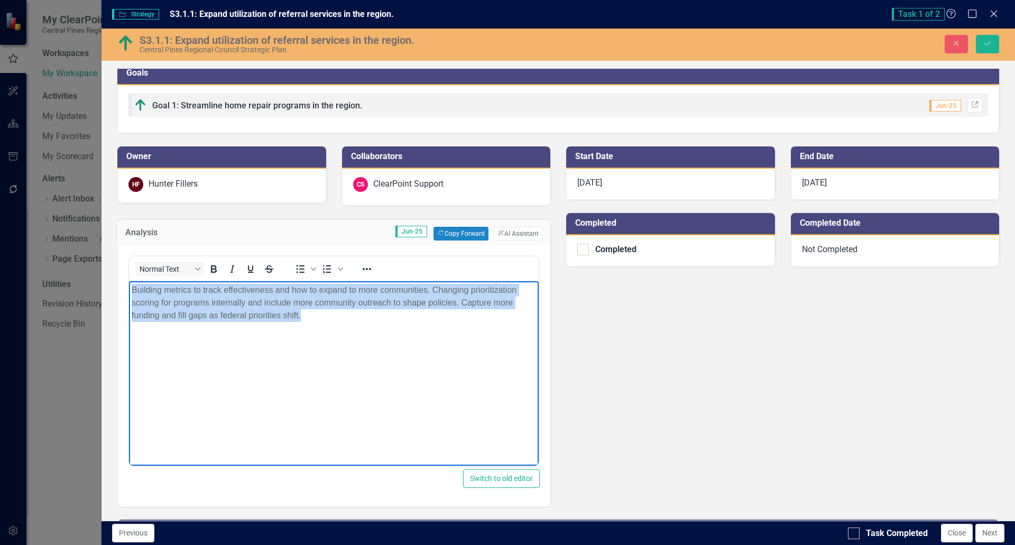
drag, startPoint x: 331, startPoint y: 321, endPoint x: 165, endPoint y: 551, distance: 283.4
click at [129, 281] on html "Building metrics to track effectiveness and how to expand to more communities. …" at bounding box center [334, 360] width 410 height 159
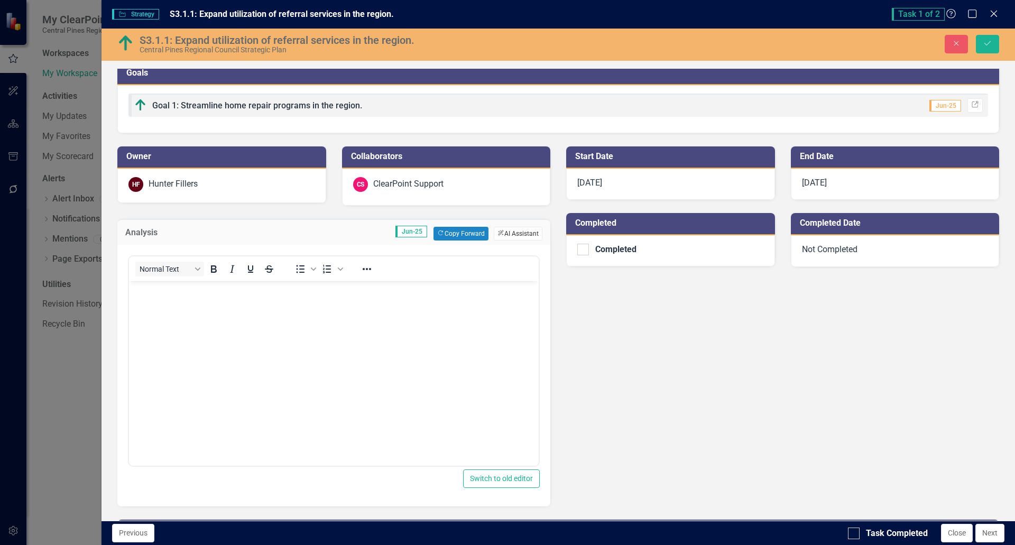
click at [510, 237] on button "ClearPoint AI AI Assistant" at bounding box center [518, 234] width 49 height 14
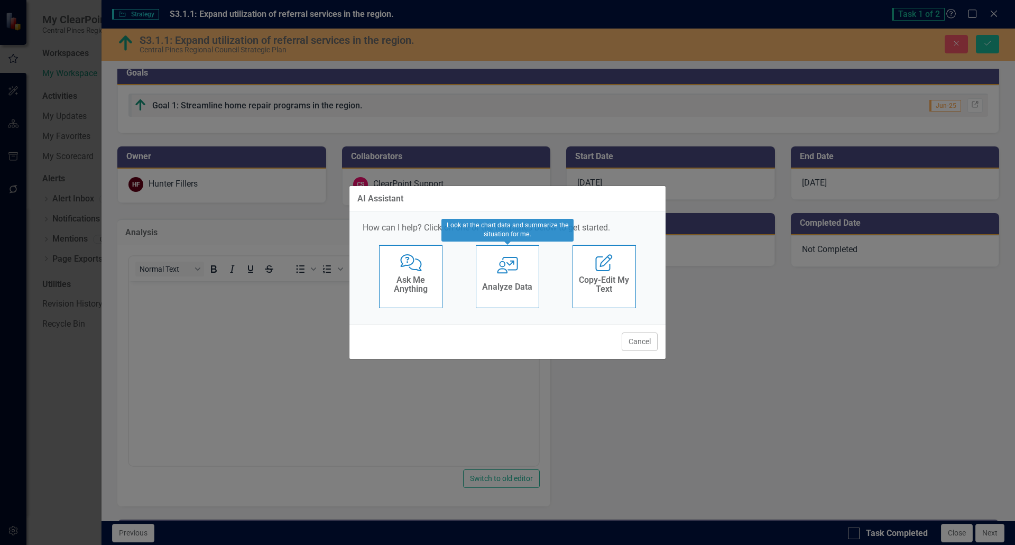
click at [505, 289] on h4 "Analyze Data" at bounding box center [507, 287] width 50 height 10
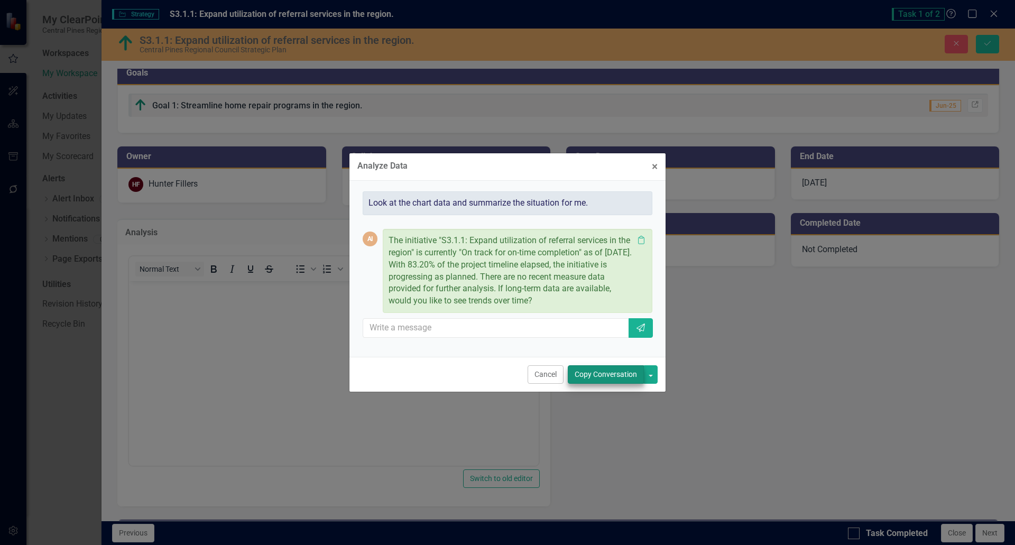
click at [282, 226] on div "Analyze Data × Close Look at the chart data and summarize the situation for me.…" at bounding box center [507, 272] width 1015 height 545
click at [641, 379] on button "Copy Conversation" at bounding box center [606, 374] width 76 height 19
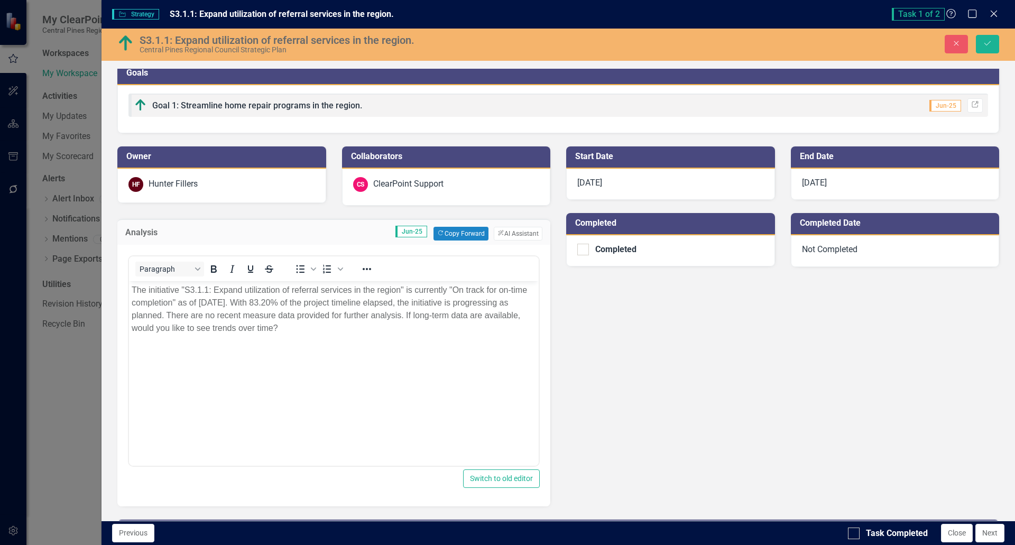
click at [380, 344] on body "The initiative "S3.1.1: Expand utilization of referral services in the region" …" at bounding box center [334, 360] width 410 height 159
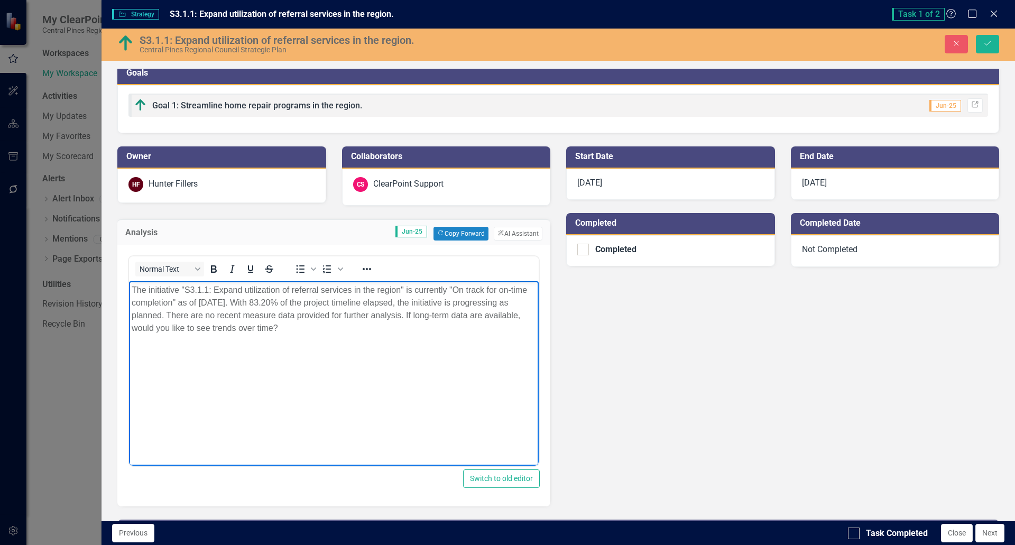
drag, startPoint x: 323, startPoint y: 333, endPoint x: 0, endPoint y: 270, distance: 329.1
click at [129, 281] on html "The initiative "S3.1.1: Expand utilization of referral services in the region" …" at bounding box center [334, 360] width 410 height 159
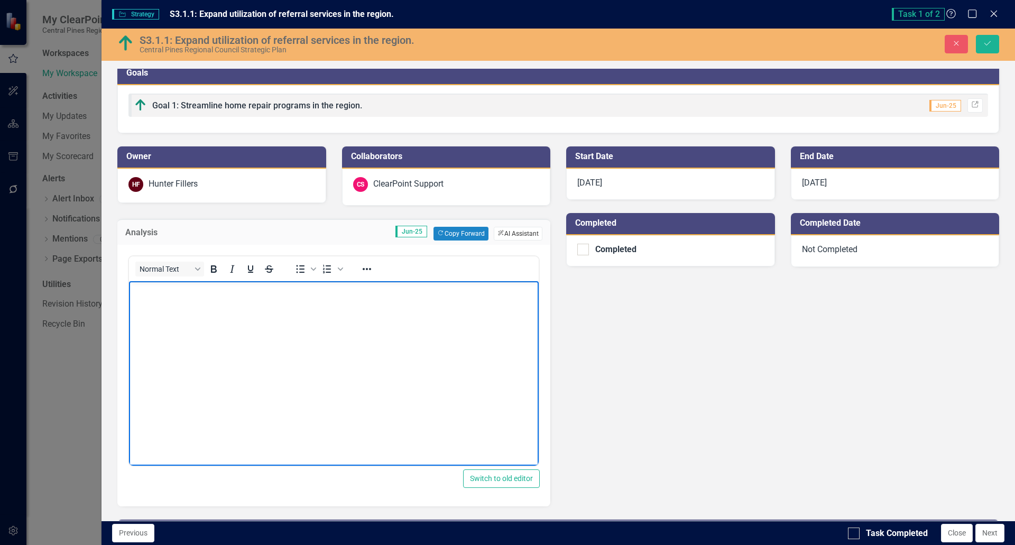
click at [500, 236] on button "ClearPoint AI AI Assistant" at bounding box center [518, 234] width 49 height 14
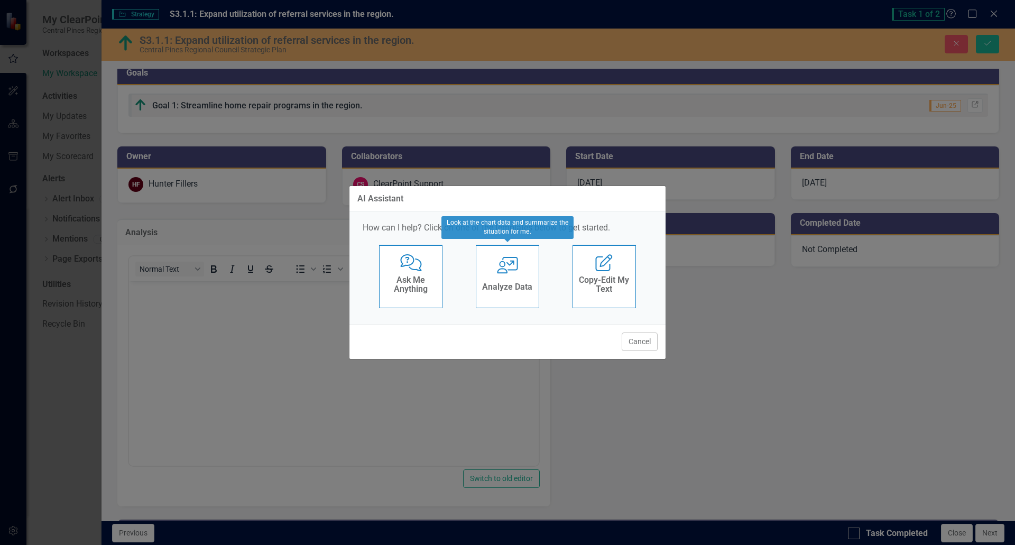
click at [510, 275] on div "User with Chart Analyze Data" at bounding box center [507, 276] width 63 height 63
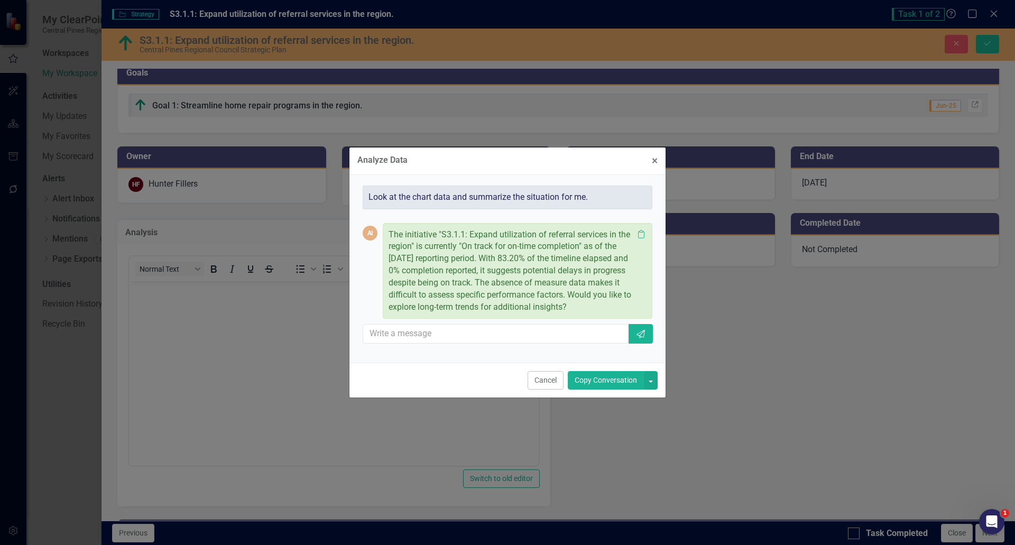
click at [616, 382] on button "Copy Conversation" at bounding box center [606, 380] width 76 height 19
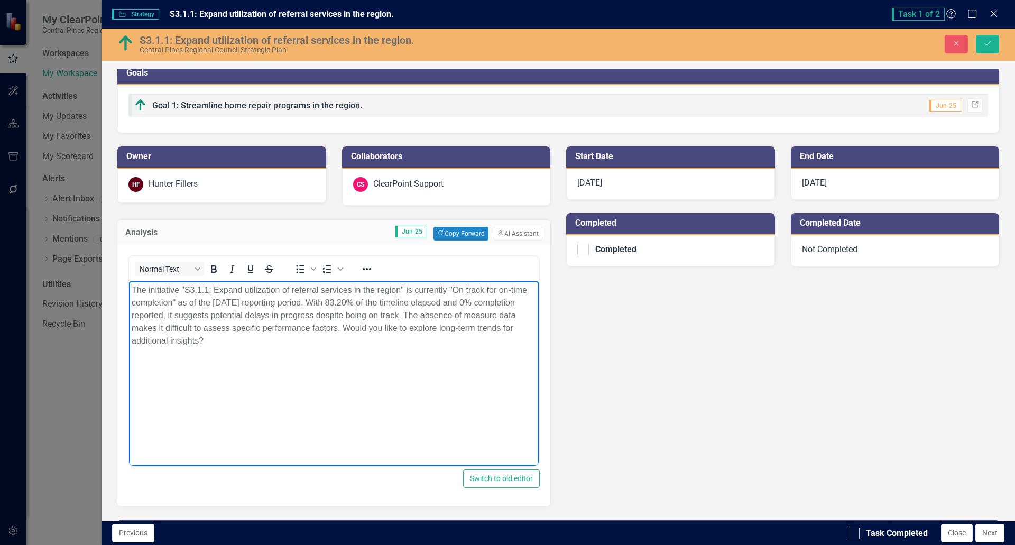
drag, startPoint x: 218, startPoint y: 350, endPoint x: 407, endPoint y: 315, distance: 192.5
click at [406, 315] on body "The initiative "S3.1.1: Expand utilization of referral services in the region" …" at bounding box center [334, 360] width 410 height 159
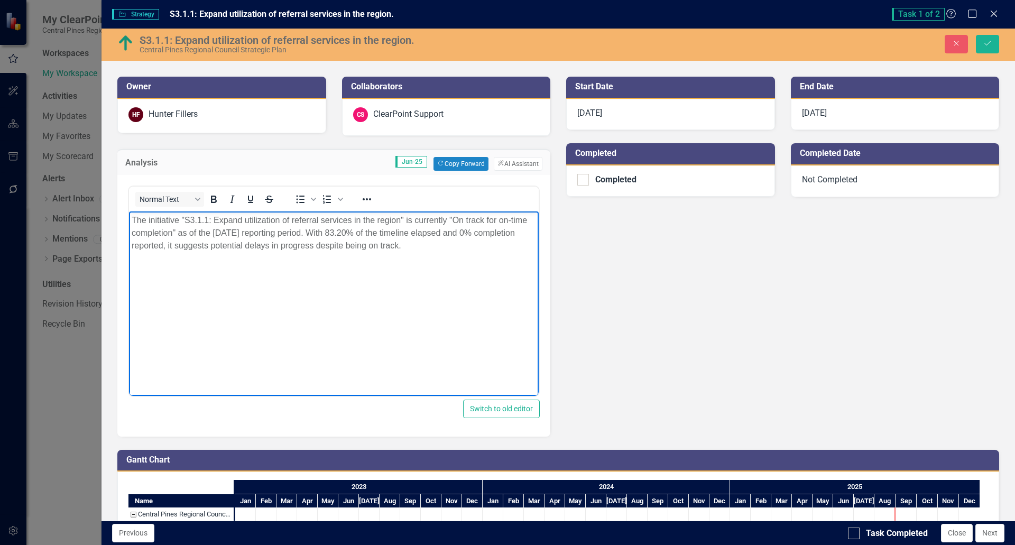
scroll to position [0, 0]
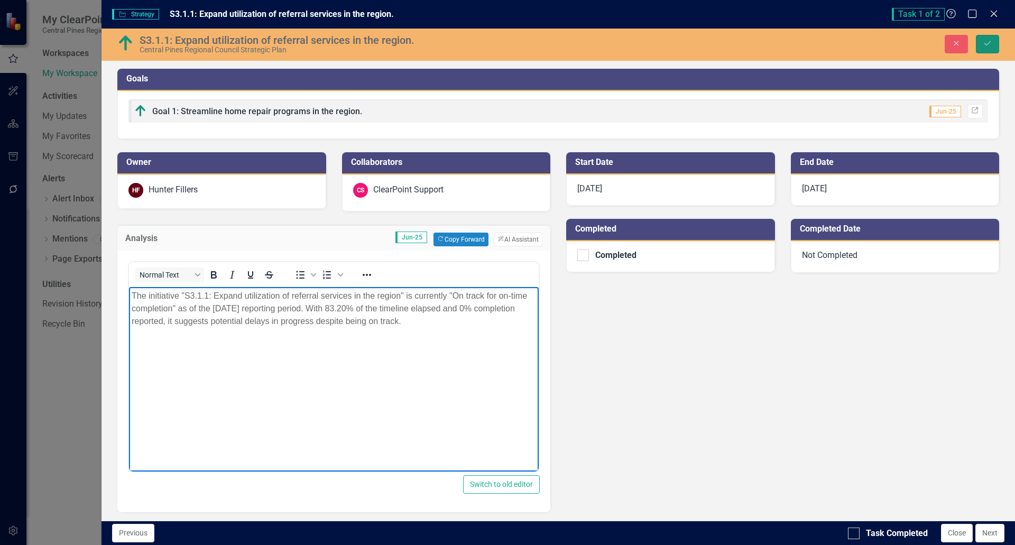
click at [988, 48] on button "Save" at bounding box center [987, 44] width 23 height 19
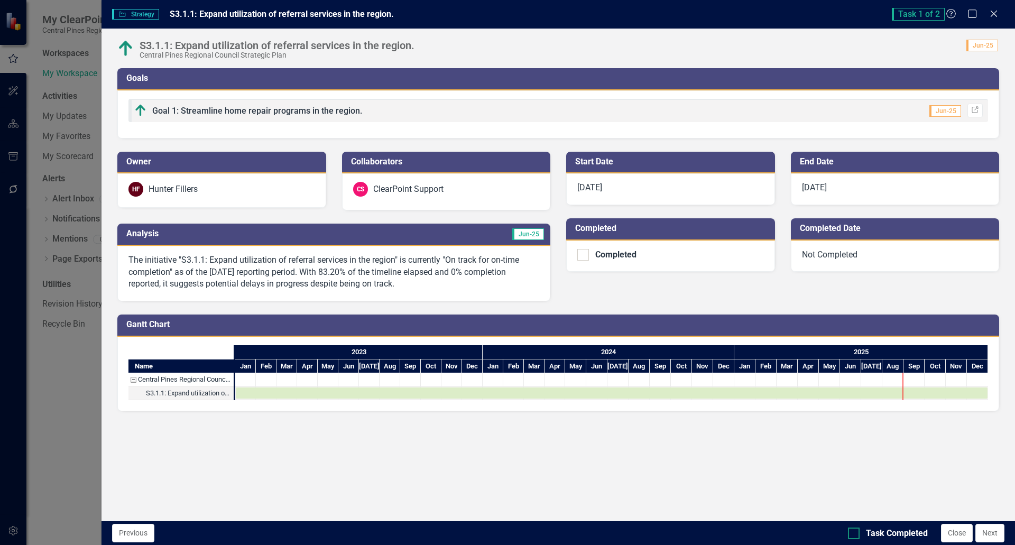
click at [856, 529] on div at bounding box center [854, 534] width 12 height 12
click at [855, 529] on input "Task Completed" at bounding box center [851, 531] width 7 height 7
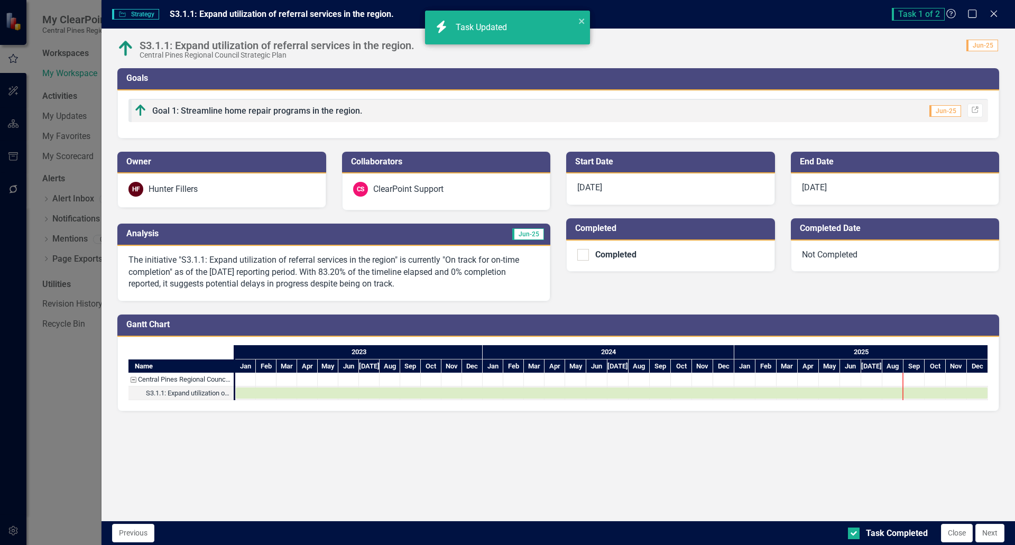
checkbox input "true"
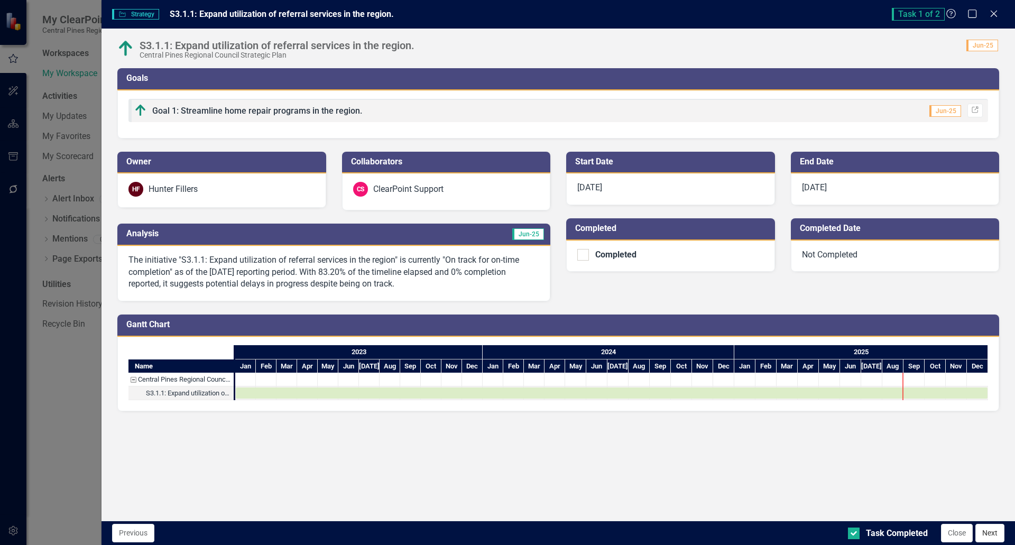
click at [991, 538] on button "Next" at bounding box center [990, 533] width 29 height 19
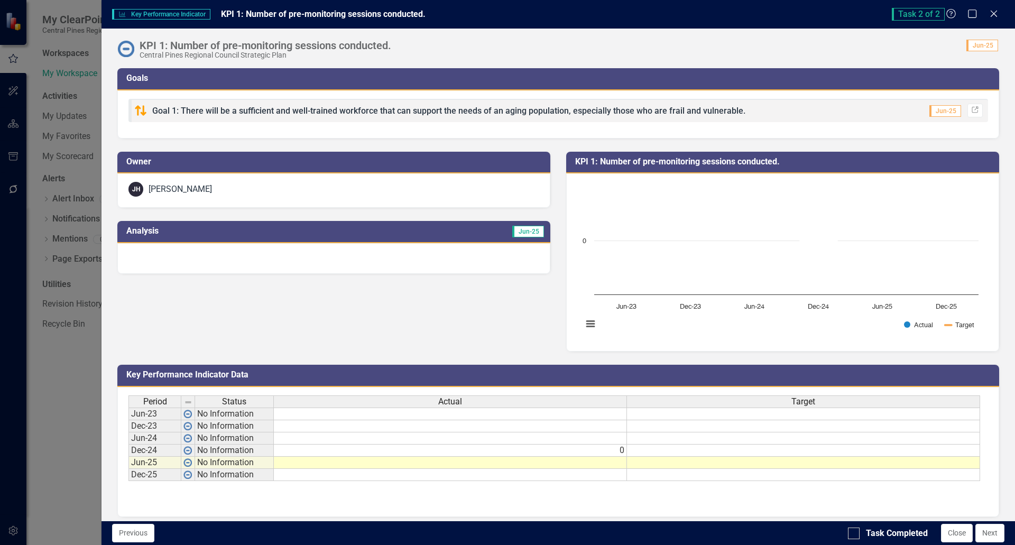
scroll to position [7, 0]
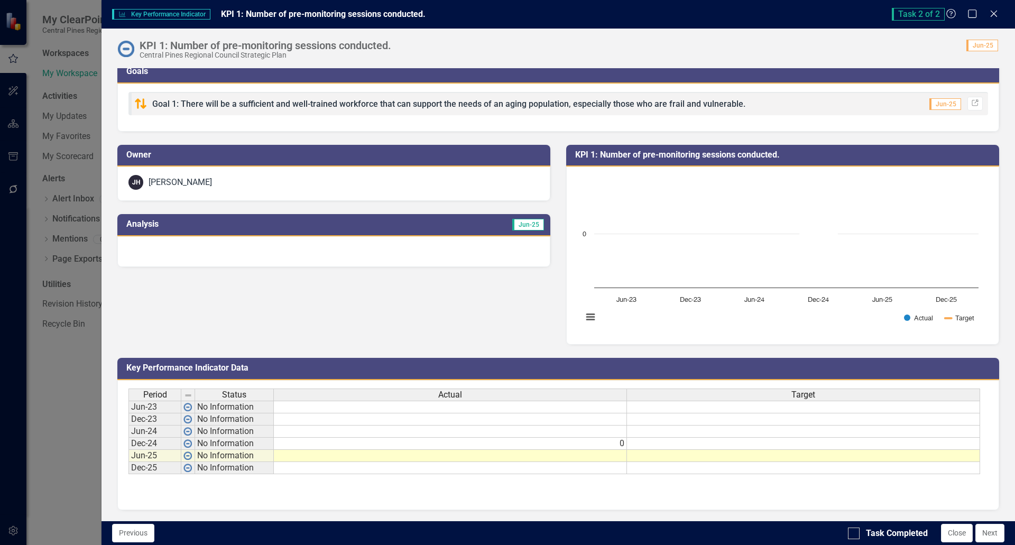
click at [612, 457] on td at bounding box center [450, 456] width 353 height 12
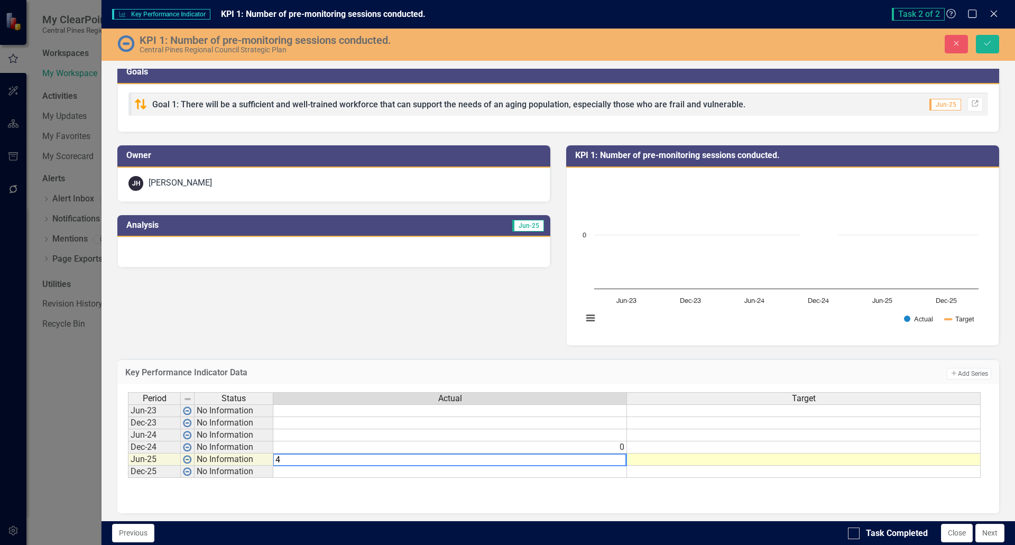
type textarea "4"
click at [740, 459] on td at bounding box center [804, 460] width 354 height 12
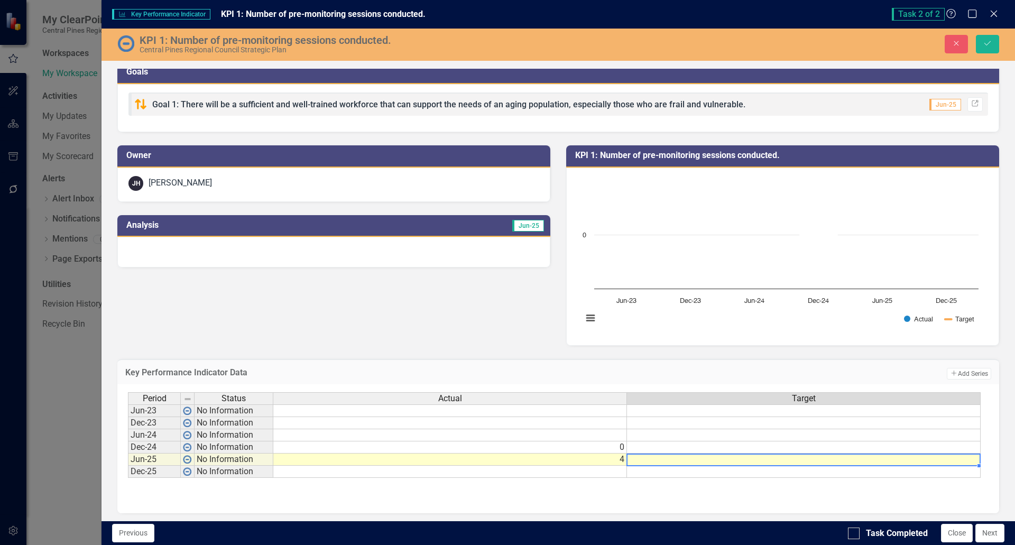
click at [740, 459] on td at bounding box center [804, 460] width 354 height 12
click at [740, 459] on textarea at bounding box center [804, 460] width 354 height 13
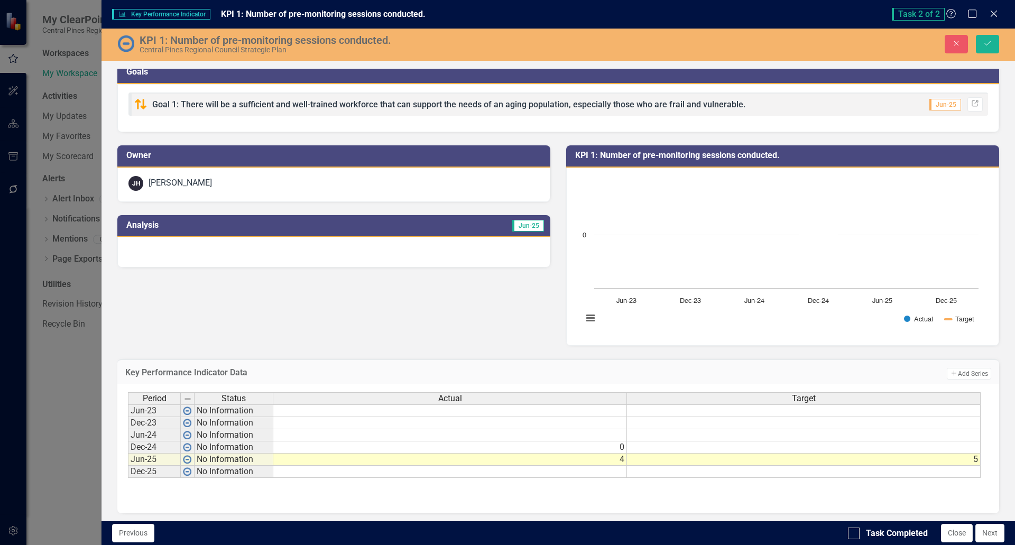
type textarea "5"
click at [364, 249] on div at bounding box center [333, 252] width 433 height 31
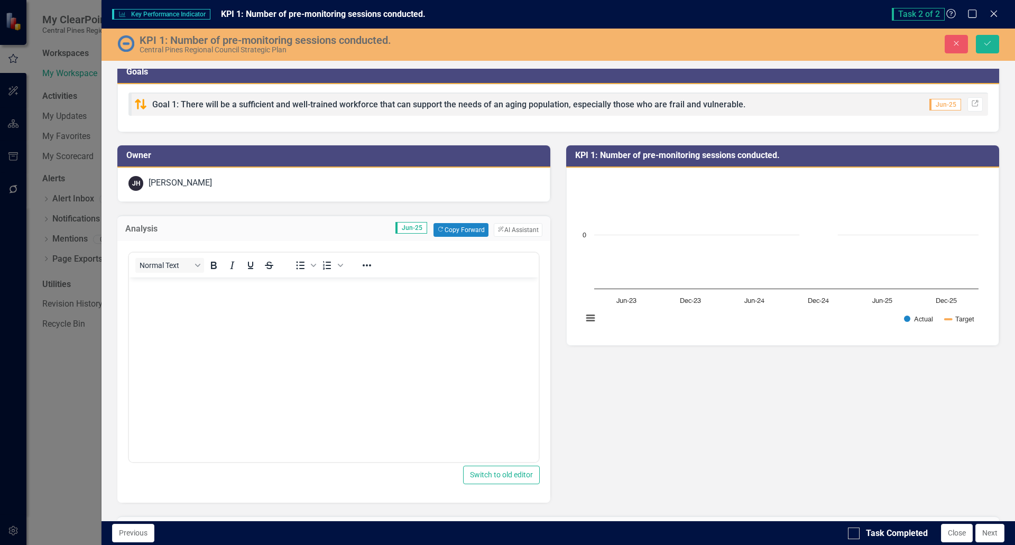
scroll to position [0, 0]
click at [524, 231] on button "ClearPoint AI AI Assistant" at bounding box center [518, 230] width 49 height 14
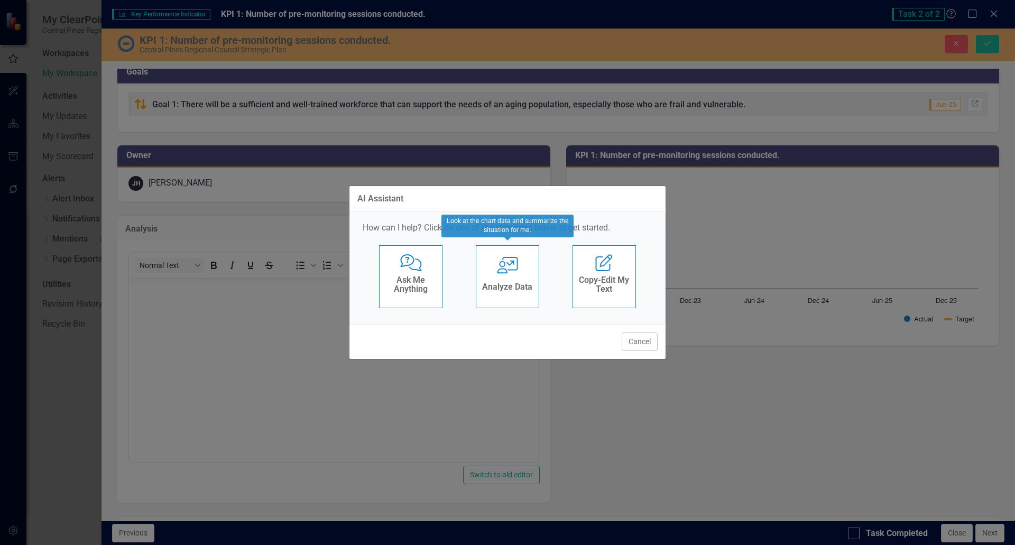
click at [504, 276] on div "User with Chart Analyze Data" at bounding box center [507, 276] width 63 height 63
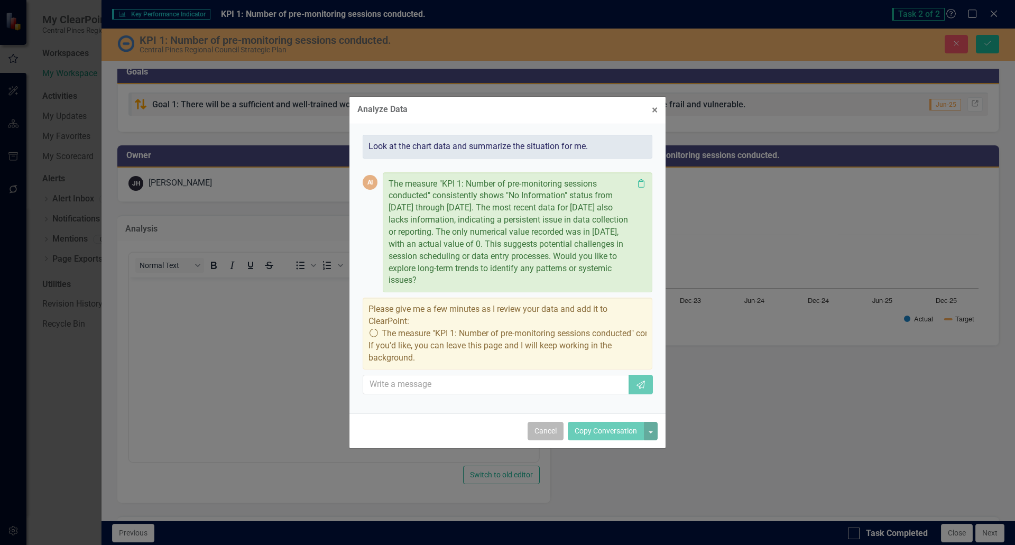
click at [543, 433] on button "Cancel" at bounding box center [546, 431] width 36 height 19
click at [242, 335] on body "Rich Text Area. Press ALT-0 for help." at bounding box center [334, 356] width 410 height 159
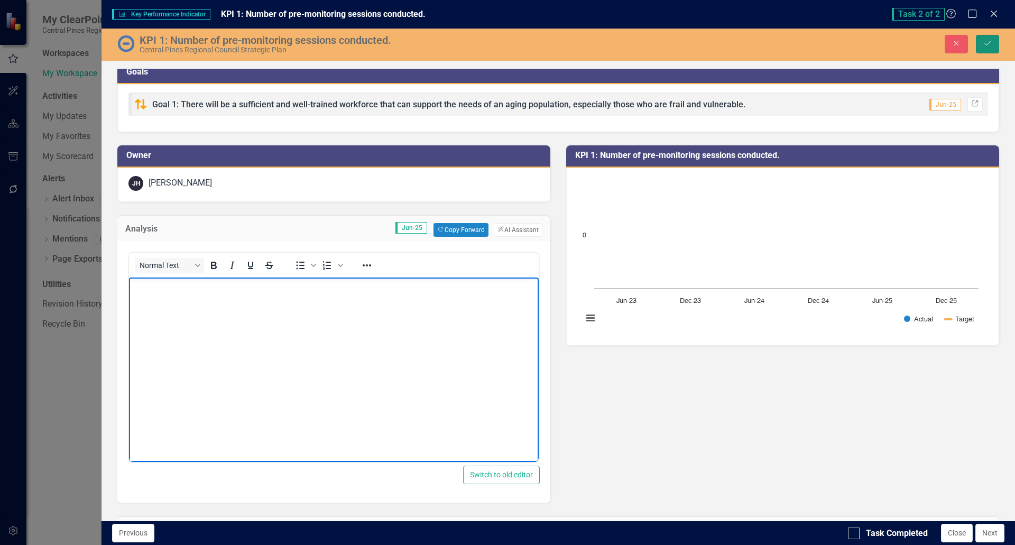
drag, startPoint x: 993, startPoint y: 48, endPoint x: 542, endPoint y: 334, distance: 534.2
click at [992, 48] on button "Save" at bounding box center [987, 44] width 23 height 19
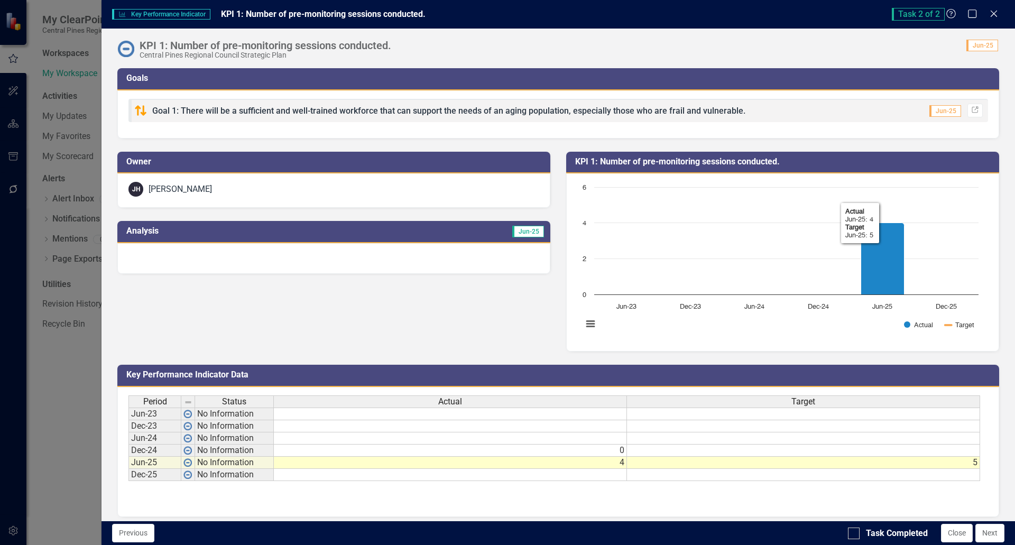
click at [853, 534] on input "Task Completed" at bounding box center [851, 531] width 7 height 7
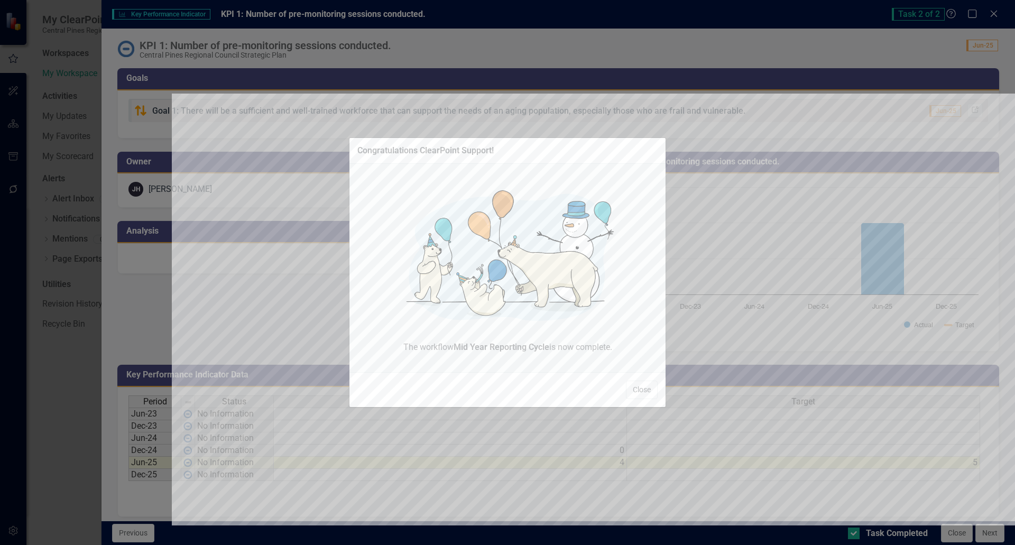
checkbox input "true"
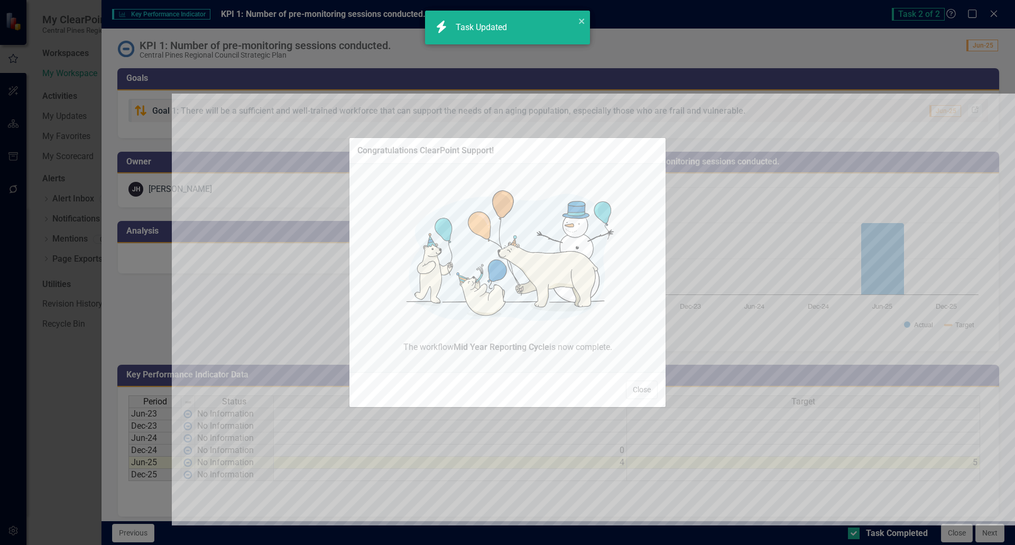
checkbox input "true"
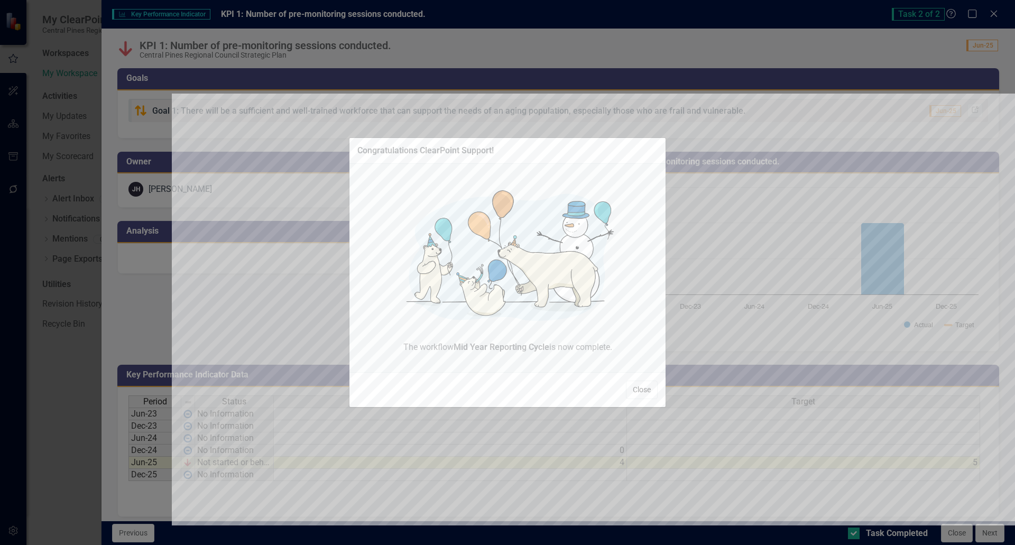
click at [639, 390] on button "Close" at bounding box center [642, 390] width 32 height 19
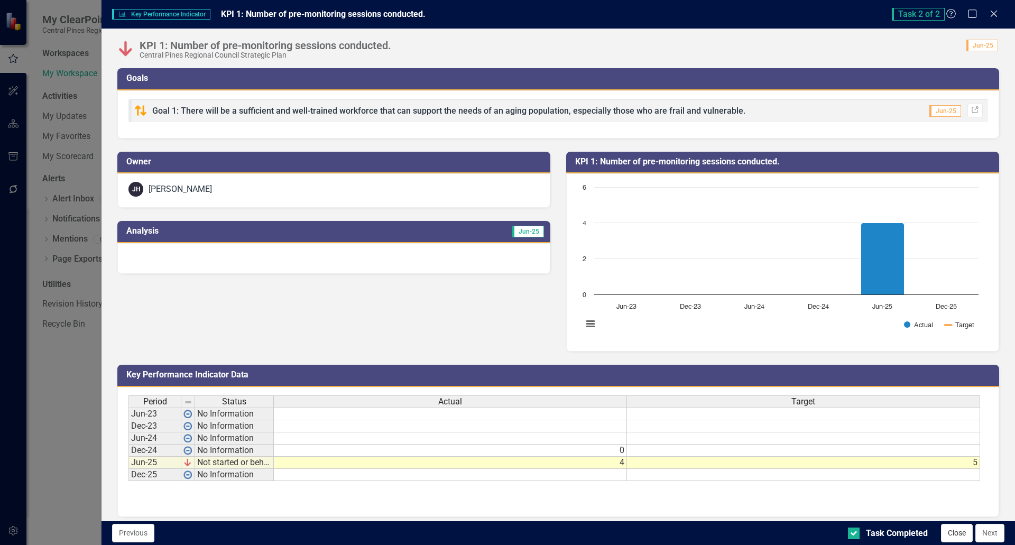
click at [960, 527] on button "Close" at bounding box center [957, 533] width 32 height 19
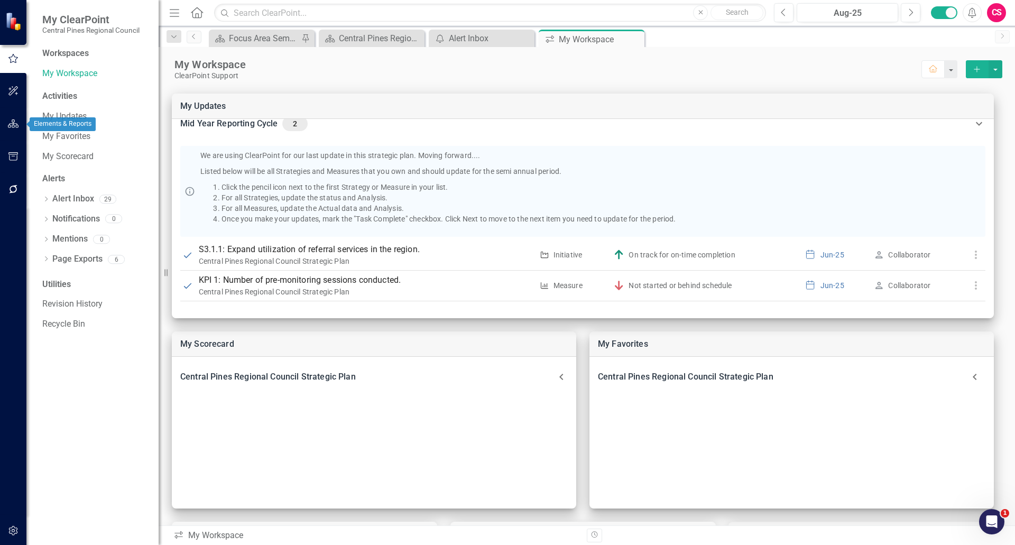
click at [8, 125] on icon "button" at bounding box center [13, 124] width 11 height 8
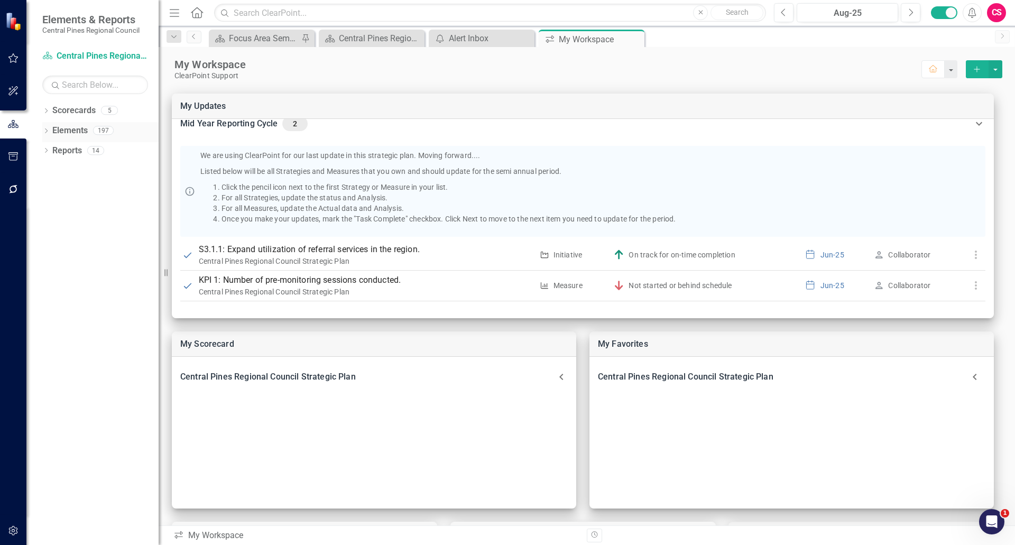
click at [50, 128] on div "Dropdown" at bounding box center [45, 131] width 7 height 9
click at [50, 188] on div "Dropdown" at bounding box center [51, 192] width 7 height 9
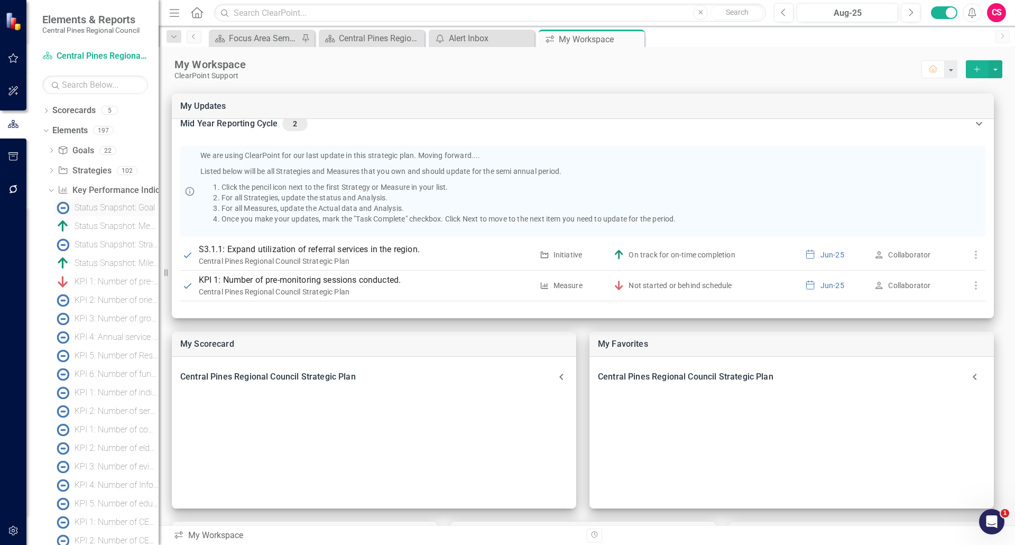
click at [91, 207] on div "Status Snapshot: Goal" at bounding box center [115, 208] width 80 height 10
click at [95, 286] on div "KPI 1: Number of pre-monitoring sessions conducted." at bounding box center [117, 282] width 84 height 10
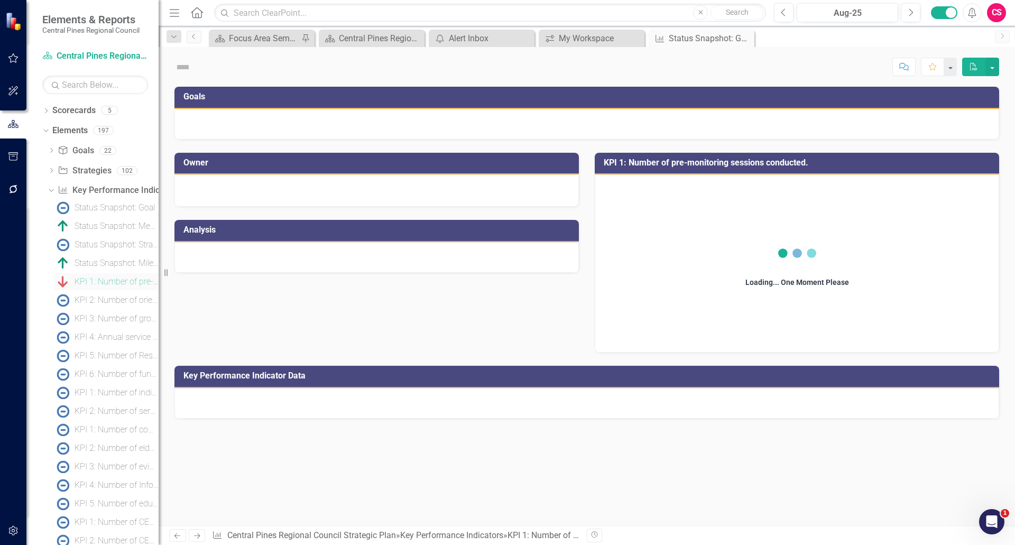
click at [96, 285] on div "KPI 1: Number of pre-monitoring sessions conducted." at bounding box center [117, 282] width 84 height 10
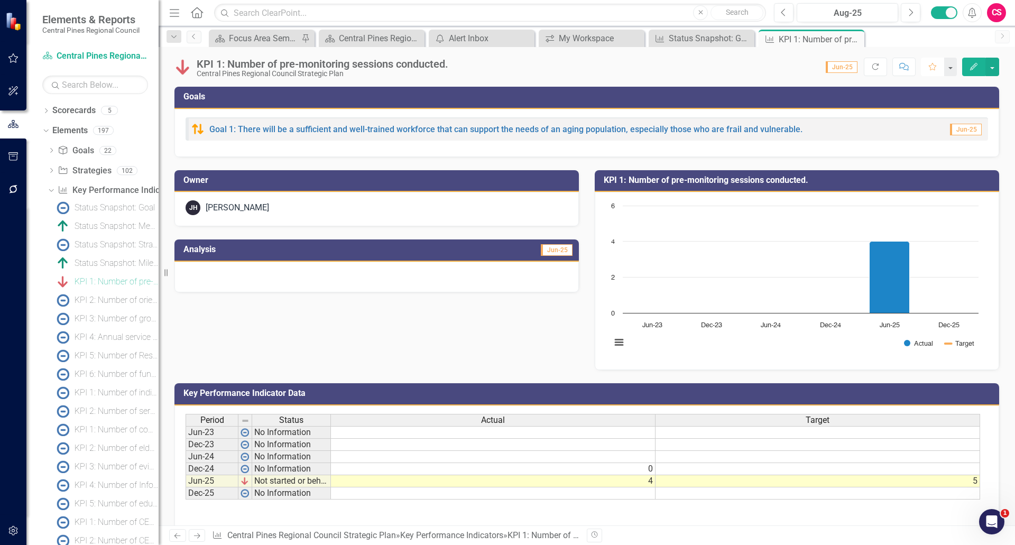
click at [931, 69] on icon "button" at bounding box center [932, 66] width 7 height 7
click at [901, 68] on icon "Comment" at bounding box center [905, 66] width 10 height 7
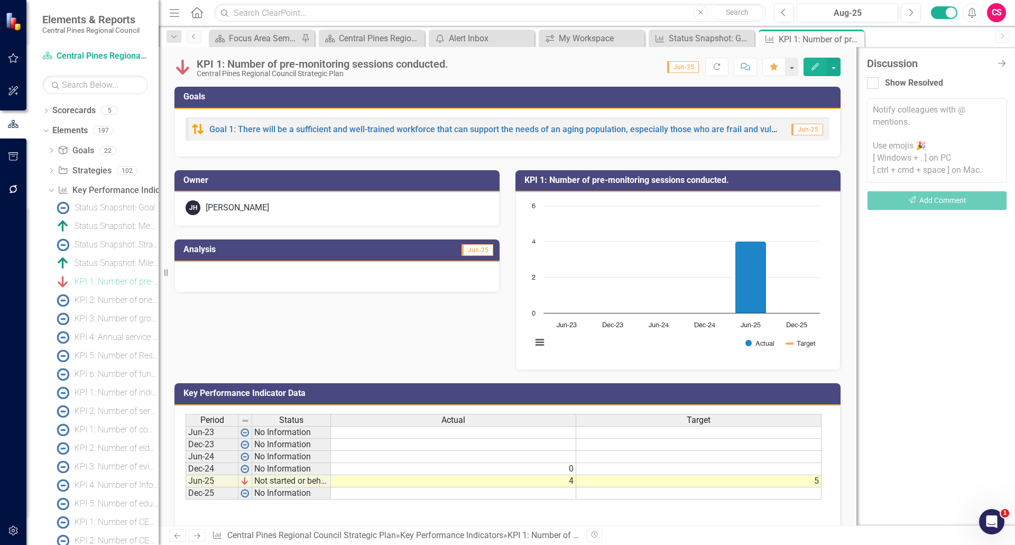
click at [884, 121] on textarea at bounding box center [937, 140] width 140 height 85
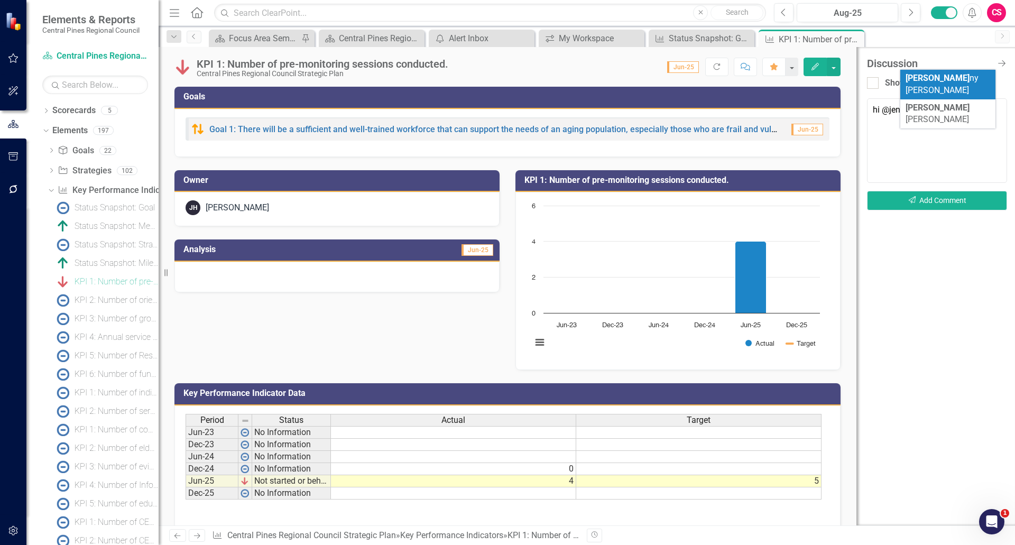
click at [940, 82] on span "Jen ny [PERSON_NAME]" at bounding box center [942, 84] width 73 height 22
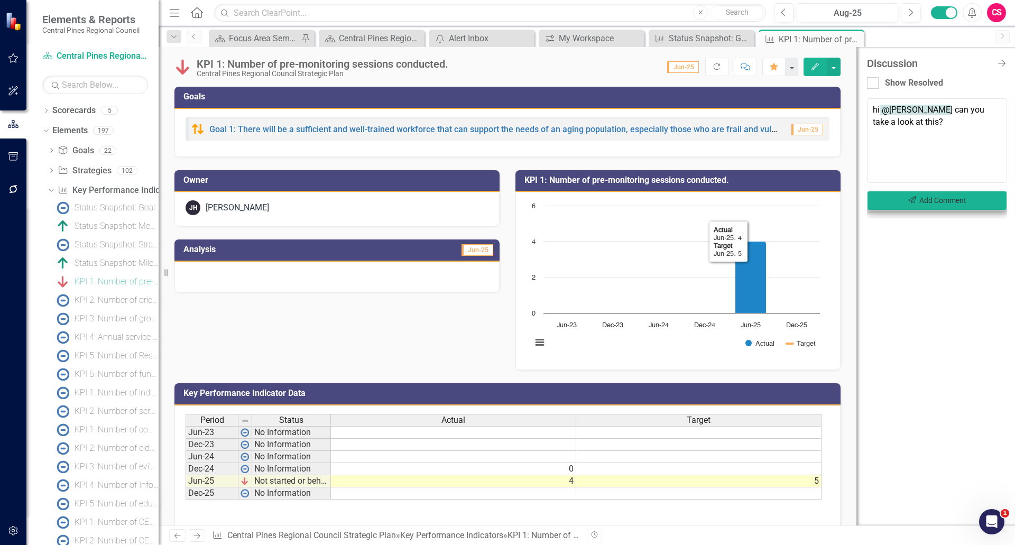
type textarea "hi @[PERSON_NAME] can you take a look at this?"
click at [968, 203] on button "Send Add Comment" at bounding box center [937, 201] width 140 height 20
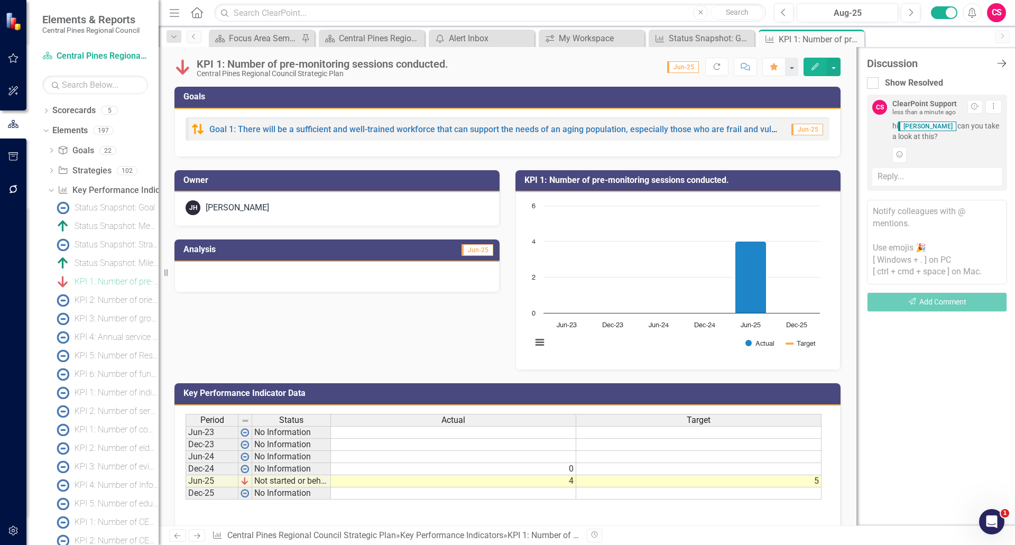
click at [999, 62] on icon "Close Discussion Bar" at bounding box center [1001, 63] width 13 height 10
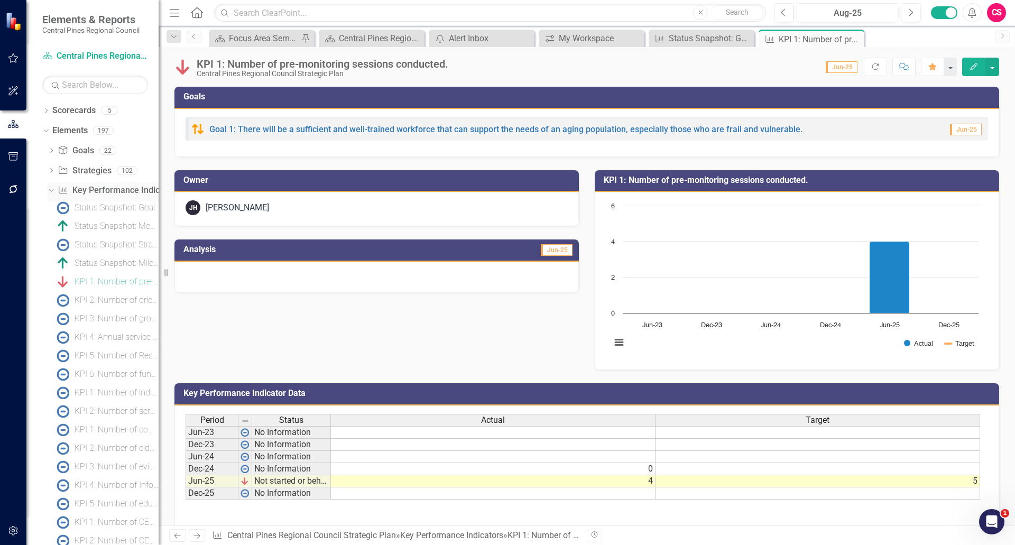
click at [50, 190] on icon "Dropdown" at bounding box center [50, 190] width 6 height 7
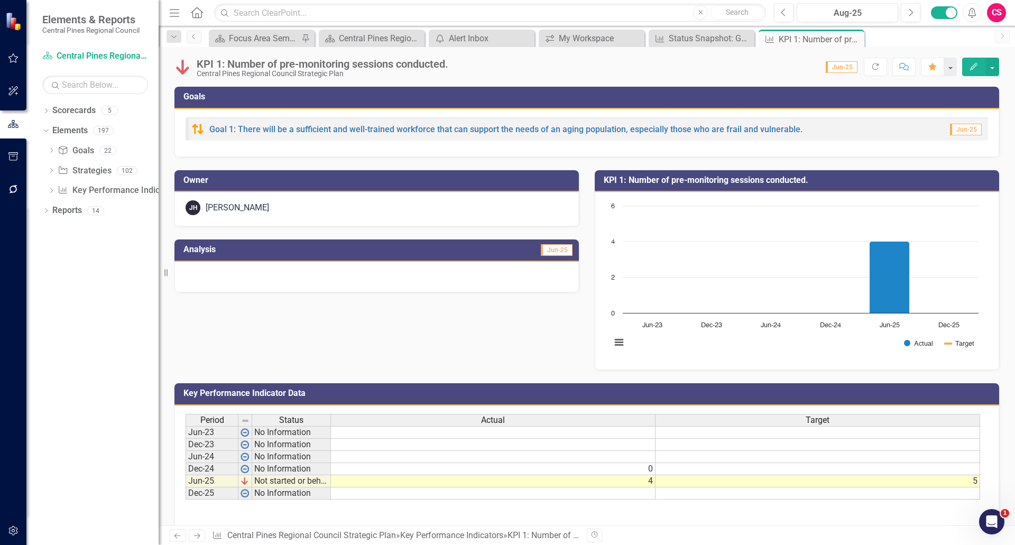
click at [198, 13] on icon "Home" at bounding box center [197, 12] width 14 height 11
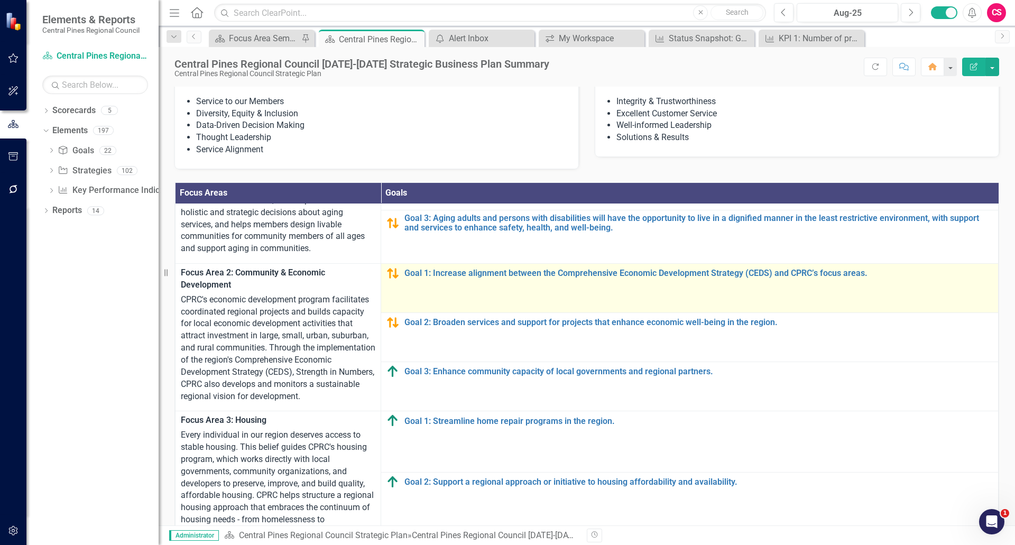
scroll to position [106, 0]
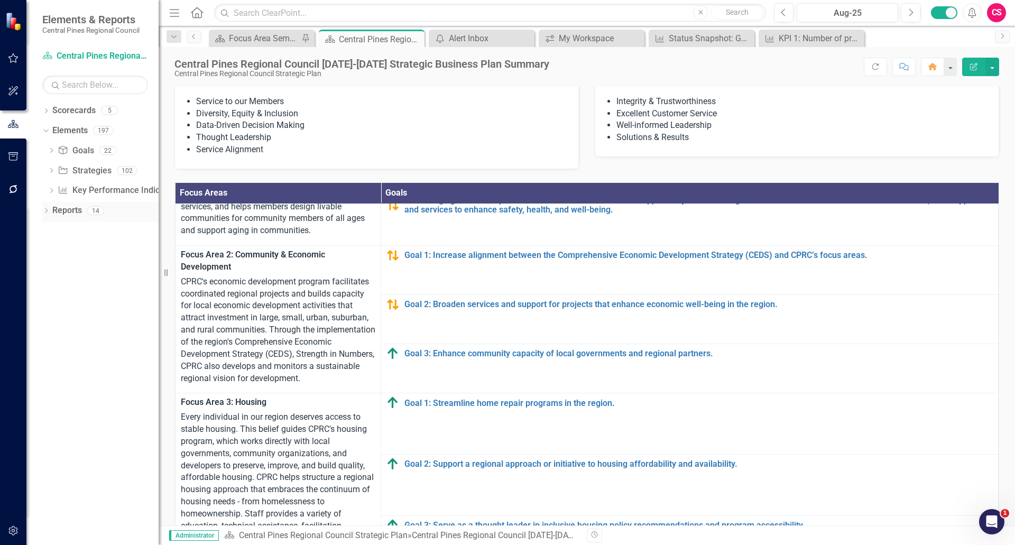
click at [45, 211] on icon "Dropdown" at bounding box center [45, 212] width 7 height 6
click at [95, 266] on div "Focus Area Semi Annual Updates" at bounding box center [107, 267] width 103 height 10
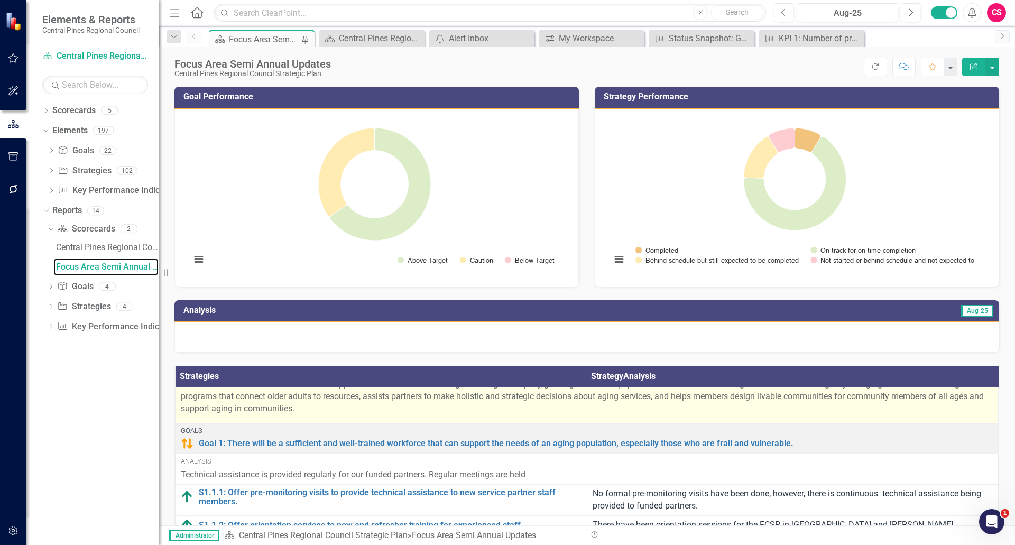
scroll to position [106, 0]
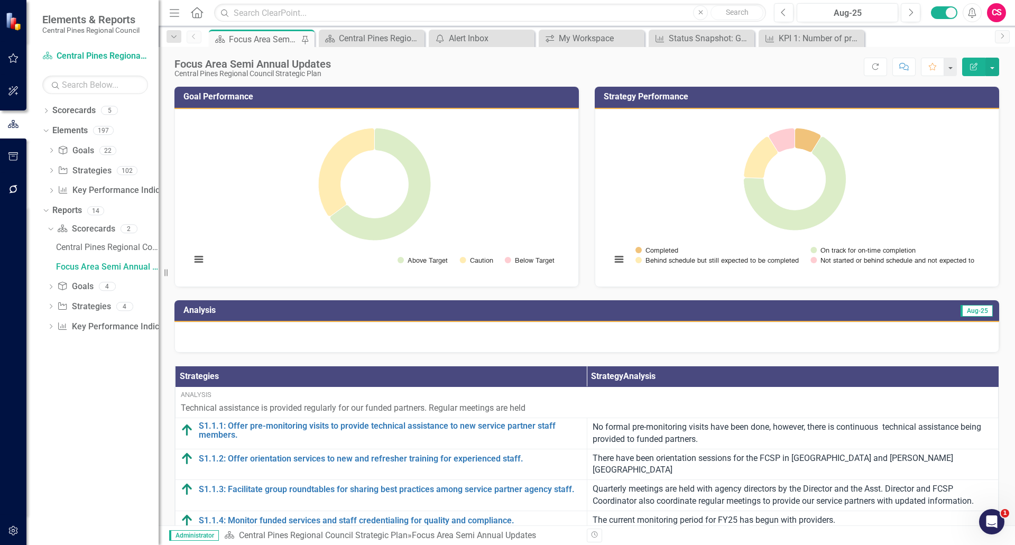
drag, startPoint x: 600, startPoint y: 276, endPoint x: 629, endPoint y: 249, distance: 38.9
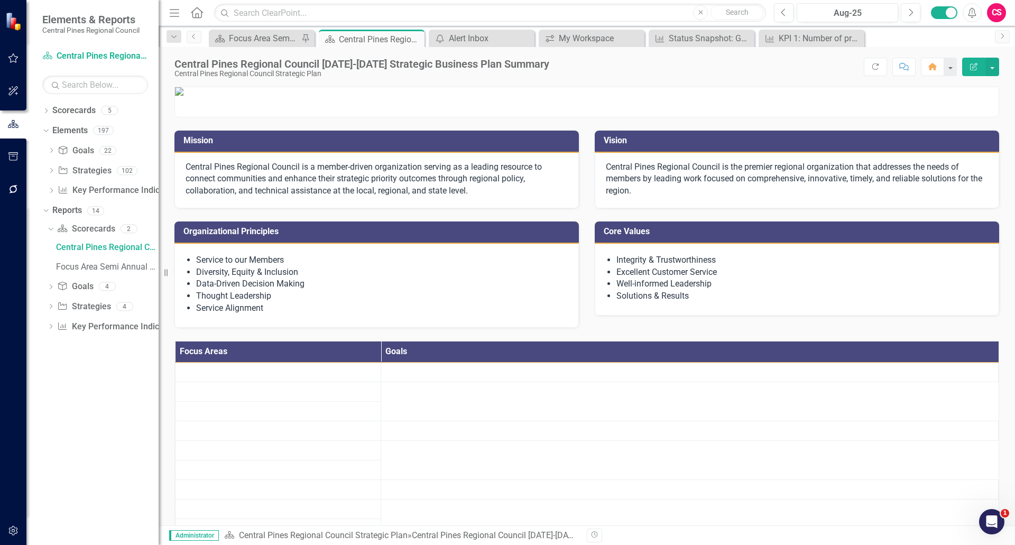
scroll to position [264, 0]
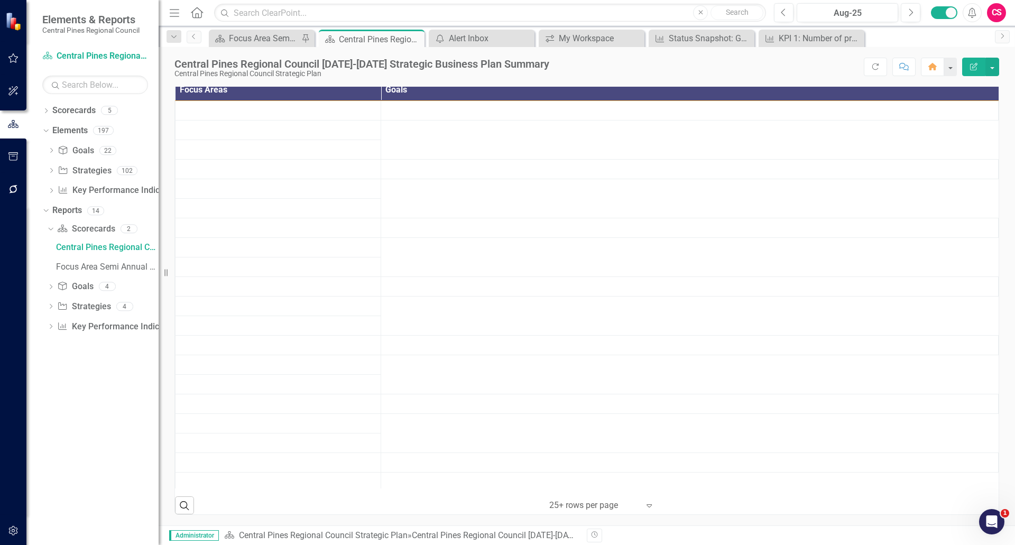
drag, startPoint x: 331, startPoint y: 185, endPoint x: 262, endPoint y: 7, distance: 190.4
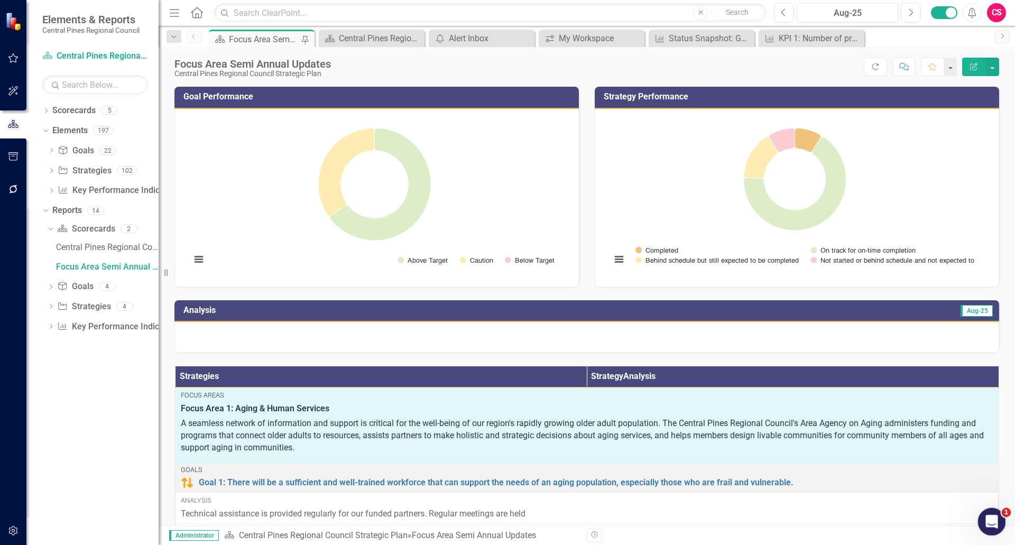
click at [990, 515] on icon "Open Intercom Messenger" at bounding box center [990, 520] width 17 height 17
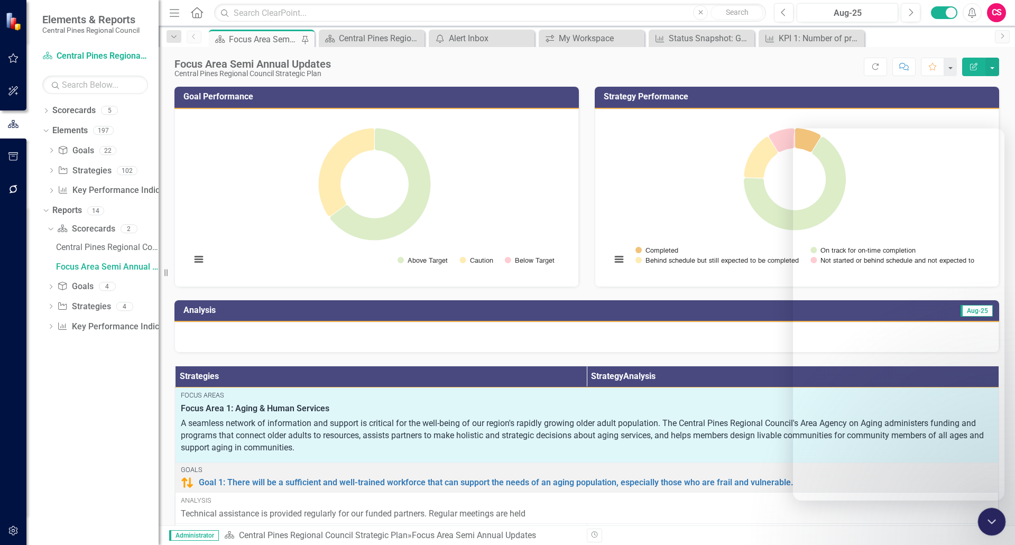
click at [991, 524] on icon "Close Intercom Messenger" at bounding box center [990, 520] width 13 height 13
drag, startPoint x: 991, startPoint y: 524, endPoint x: 1892, endPoint y: 1041, distance: 1039.1
click at [991, 524] on icon "Open Intercom Messenger" at bounding box center [990, 520] width 17 height 17
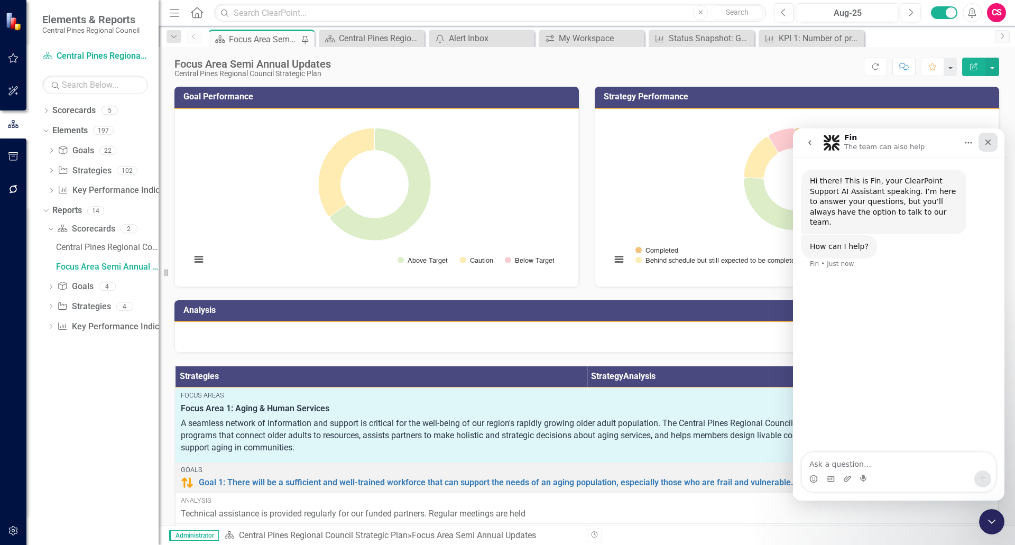
click at [990, 142] on icon "Close" at bounding box center [989, 143] width 6 height 6
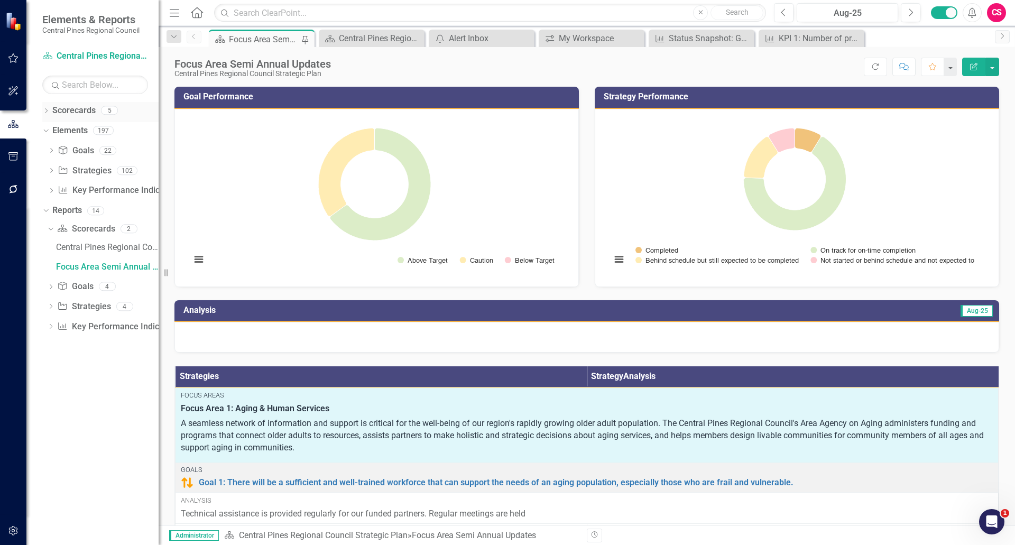
click at [48, 108] on div "Dropdown" at bounding box center [45, 111] width 7 height 9
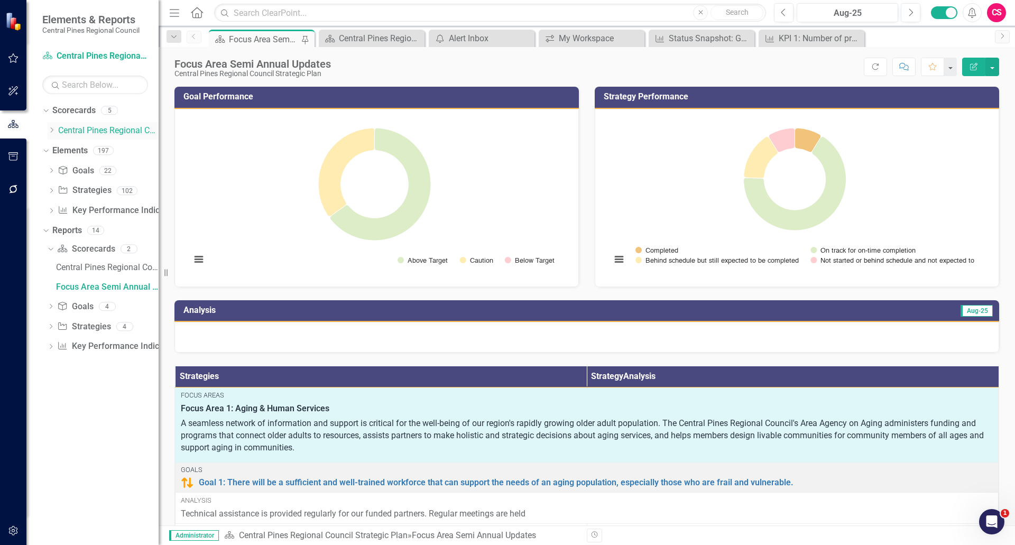
click at [50, 129] on icon "Dropdown" at bounding box center [52, 130] width 8 height 6
